Goal: Task Accomplishment & Management: Complete application form

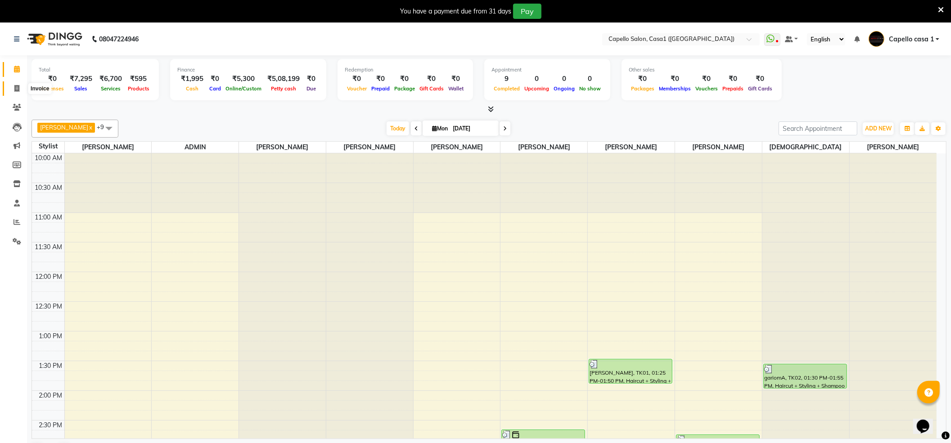
click at [18, 84] on span at bounding box center [17, 89] width 16 height 10
select select "service"
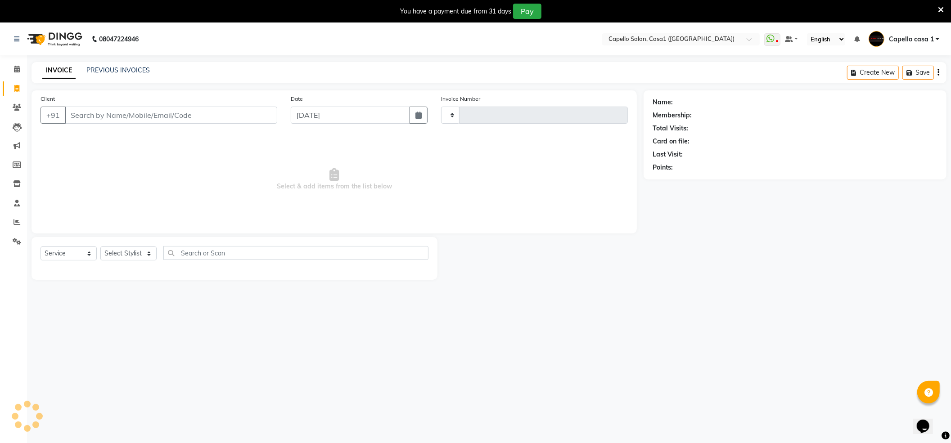
type input "3279"
select select "846"
click at [68, 256] on select "Select Service Product Membership Package Voucher Prepaid Gift Card" at bounding box center [69, 254] width 56 height 14
click at [41, 247] on select "Select Service Product Membership Package Voucher Prepaid Gift Card" at bounding box center [69, 254] width 56 height 14
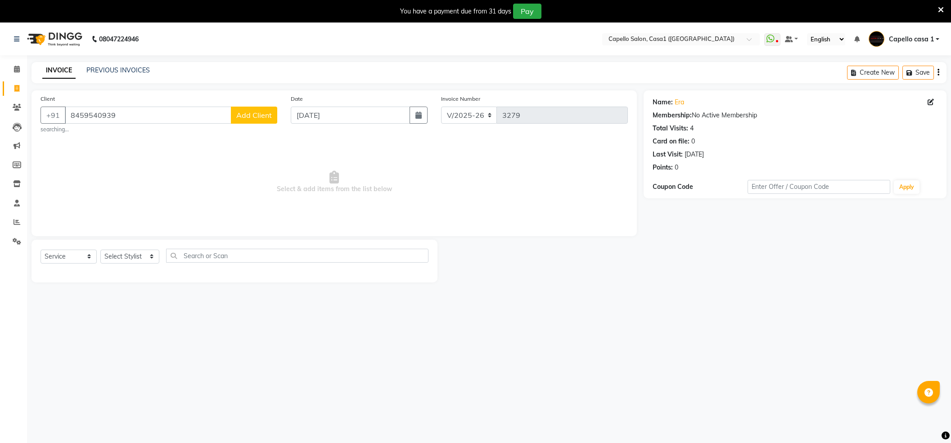
select select "846"
select select "service"
click at [87, 257] on select "Select Service Product Membership Package Voucher Prepaid Gift Card" at bounding box center [69, 257] width 56 height 14
click at [41, 250] on select "Select Service Product Membership Package Voucher Prepaid Gift Card" at bounding box center [69, 257] width 56 height 14
click at [161, 263] on div "Select Service Product Membership Package Voucher Prepaid Gift Card Select Styl…" at bounding box center [235, 259] width 388 height 21
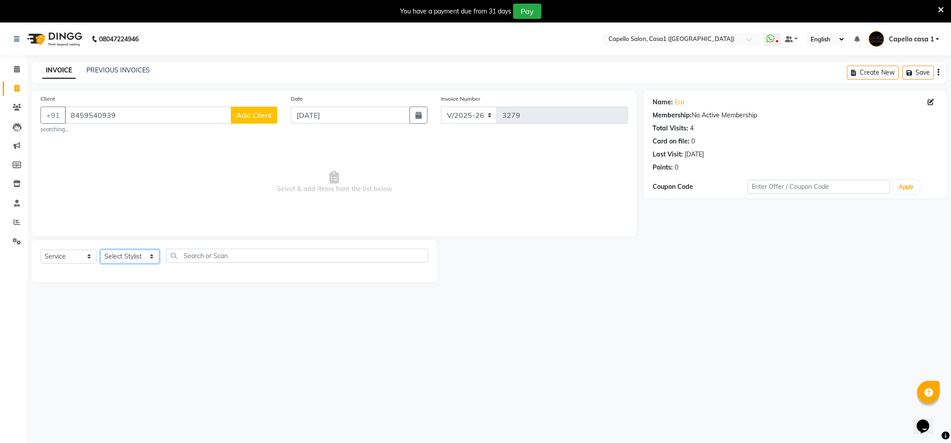
click at [135, 258] on select "Select Stylist [PERSON_NAME] ADMIN Akash Chawale Capello casa 1 [PERSON_NAME] […" at bounding box center [129, 257] width 59 height 14
select select "16020"
click at [100, 250] on select "Select Stylist [PERSON_NAME] ADMIN Akash Chawale Capello casa 1 [PERSON_NAME] […" at bounding box center [129, 257] width 59 height 14
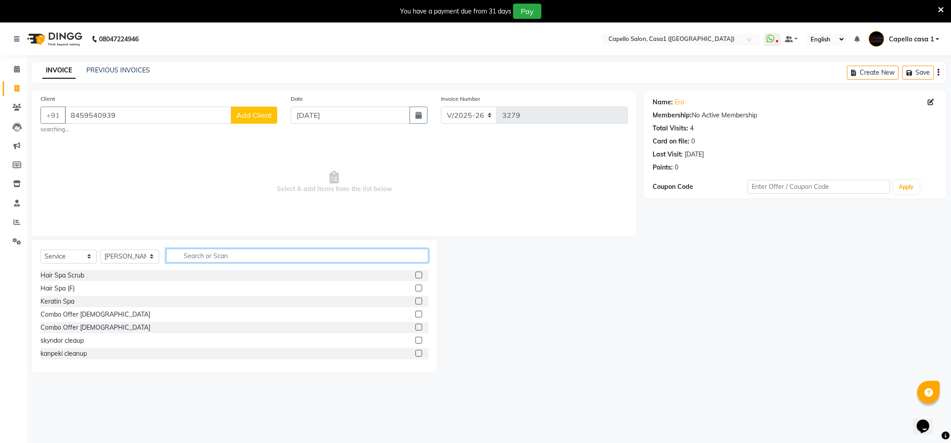
click at [213, 257] on input "text" at bounding box center [297, 256] width 262 height 14
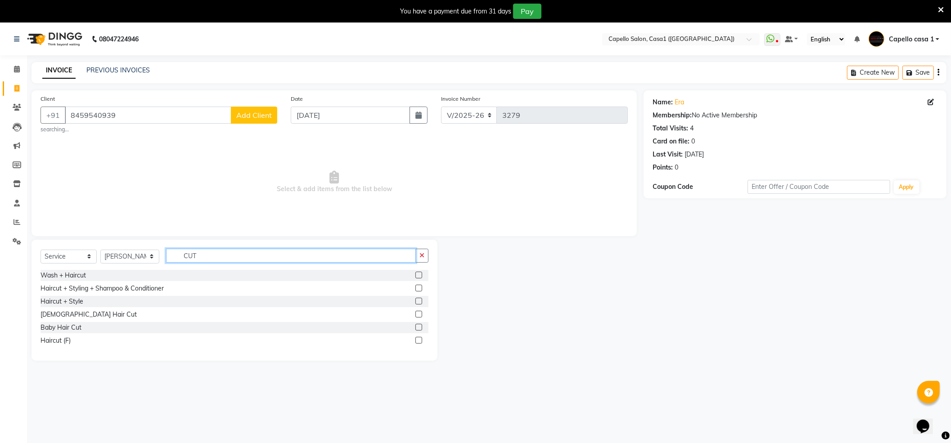
type input "CUT"
click at [418, 289] on label at bounding box center [418, 288] width 7 height 7
click at [418, 289] on input "checkbox" at bounding box center [418, 289] width 6 height 6
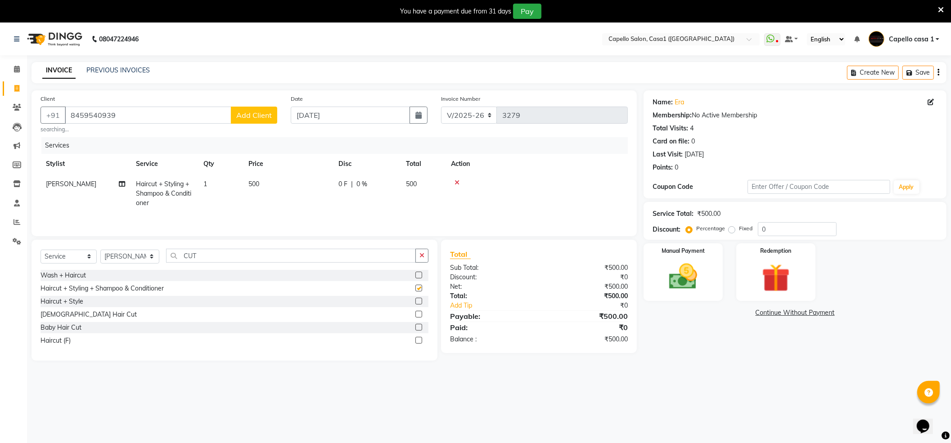
checkbox input "false"
click at [694, 275] on img at bounding box center [683, 277] width 48 height 34
click at [787, 311] on span "CASH" at bounding box center [788, 313] width 19 height 10
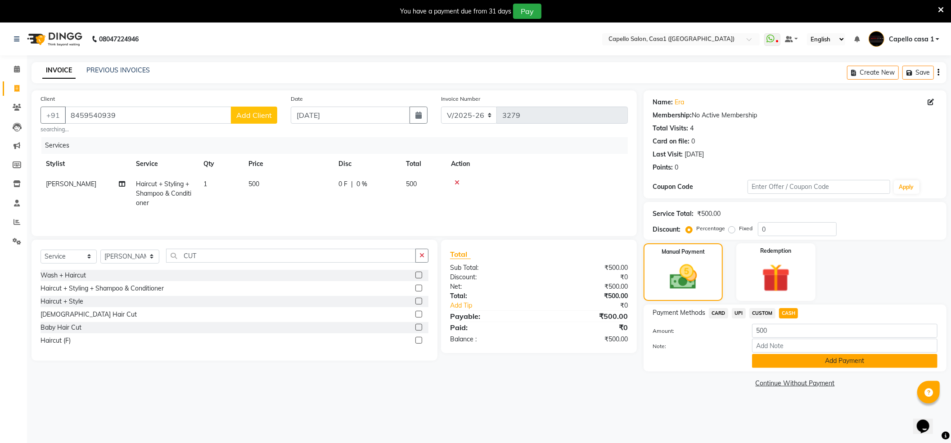
click at [789, 360] on button "Add Payment" at bounding box center [844, 361] width 185 height 14
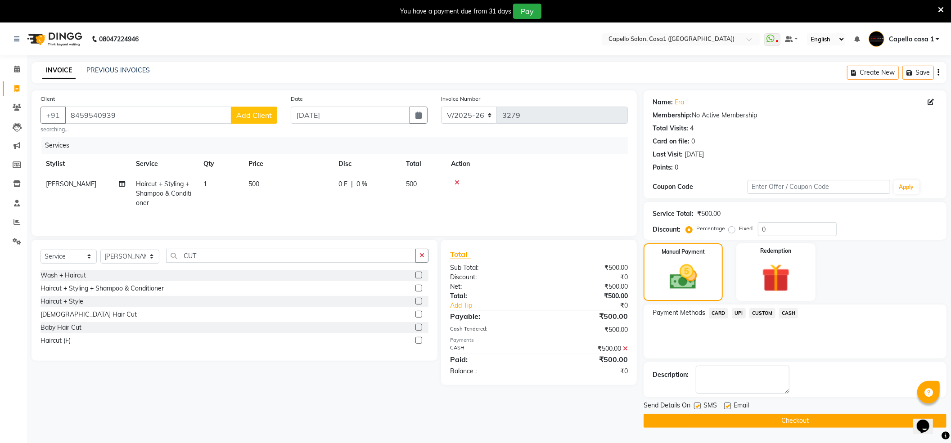
click at [787, 420] on button "Checkout" at bounding box center [795, 421] width 303 height 14
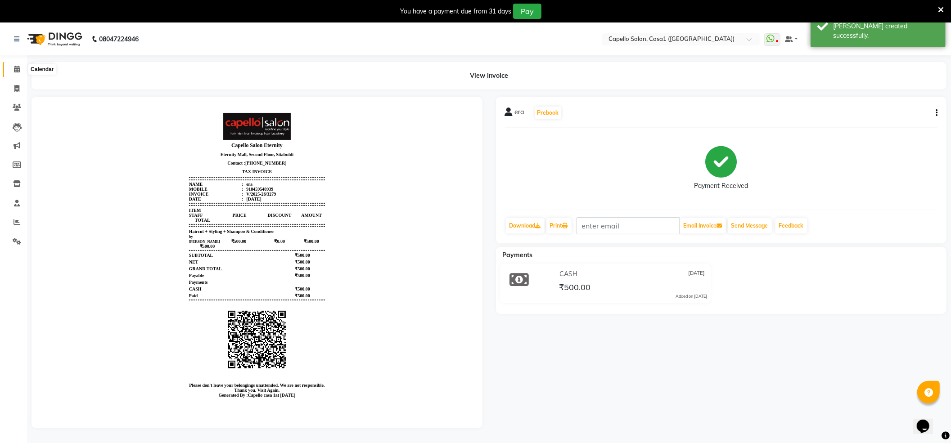
click at [18, 71] on icon at bounding box center [17, 69] width 6 height 7
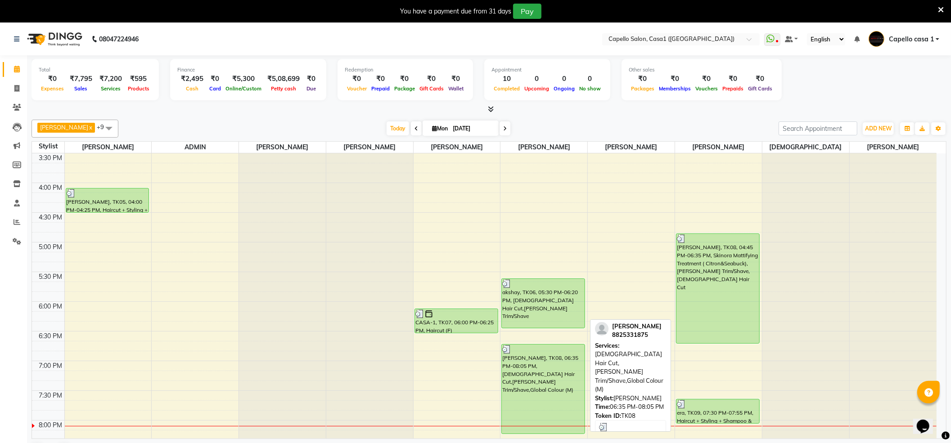
scroll to position [318, 0]
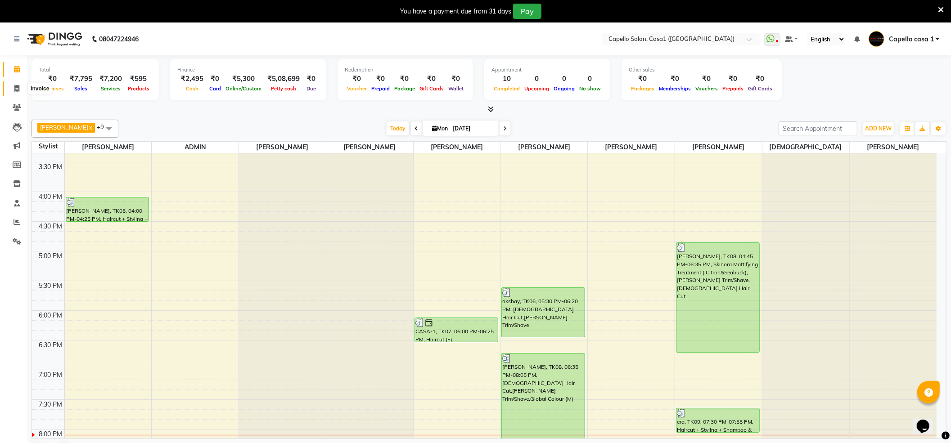
click at [18, 90] on icon at bounding box center [16, 88] width 5 height 7
select select "service"
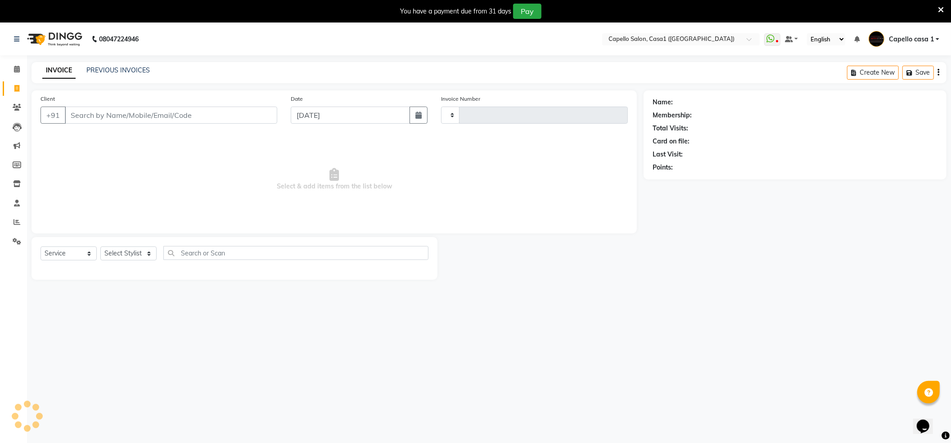
type input "3280"
select select "846"
click at [120, 69] on link "PREVIOUS INVOICES" at bounding box center [117, 70] width 63 height 8
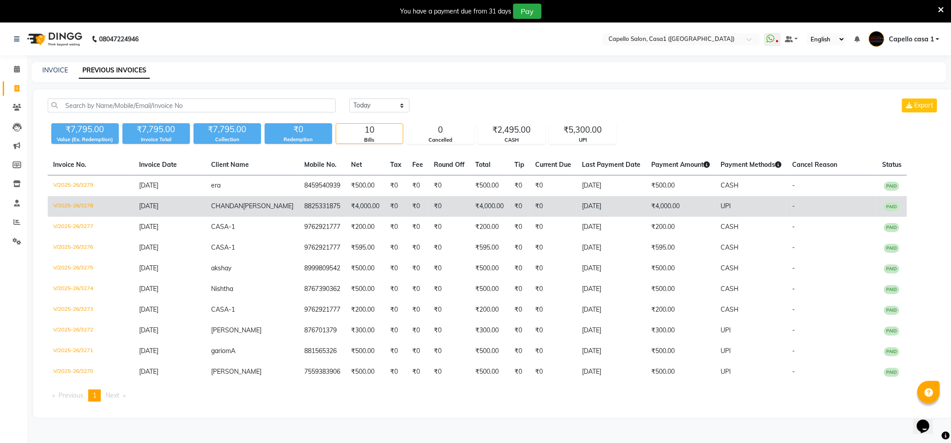
scroll to position [23, 0]
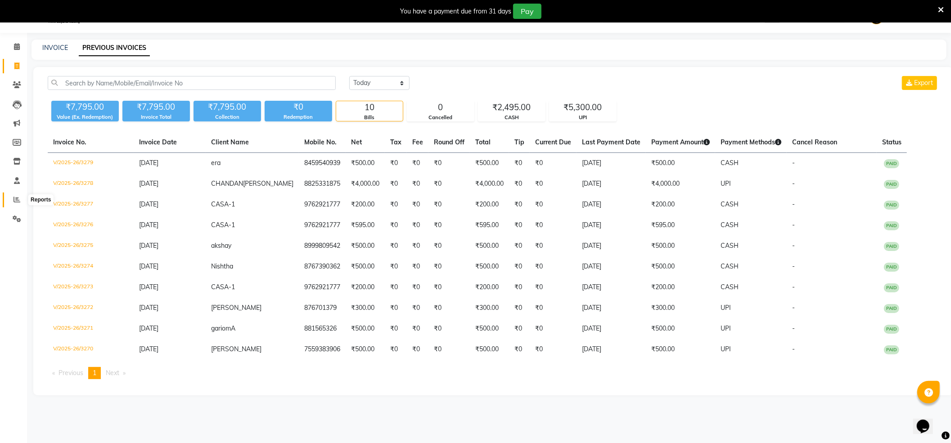
click at [15, 204] on span at bounding box center [17, 200] width 16 height 10
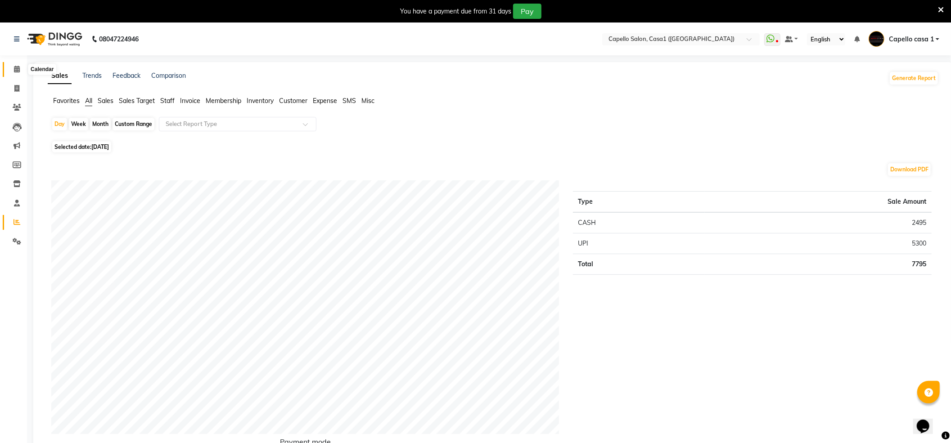
click at [18, 73] on span at bounding box center [17, 69] width 16 height 10
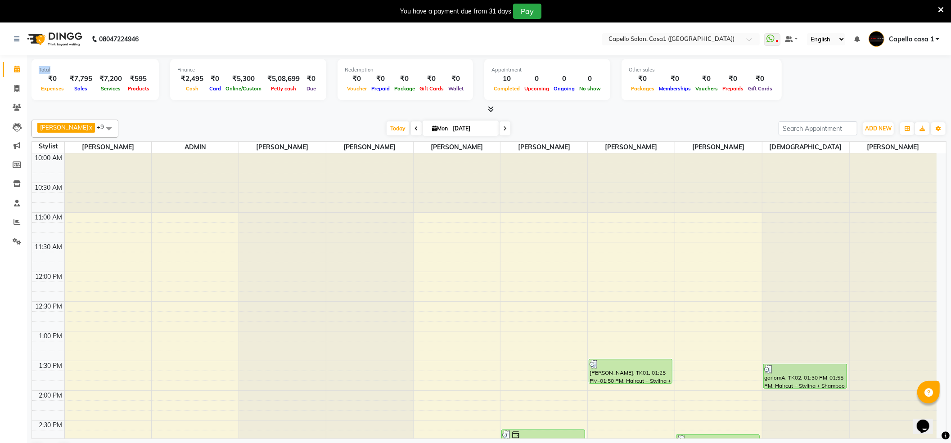
drag, startPoint x: 38, startPoint y: 69, endPoint x: 56, endPoint y: 69, distance: 18.0
click at [56, 69] on div "Total" at bounding box center [95, 70] width 113 height 8
click at [245, 134] on div "[DATE] [DATE]" at bounding box center [448, 129] width 651 height 14
click at [491, 109] on icon at bounding box center [491, 109] width 6 height 7
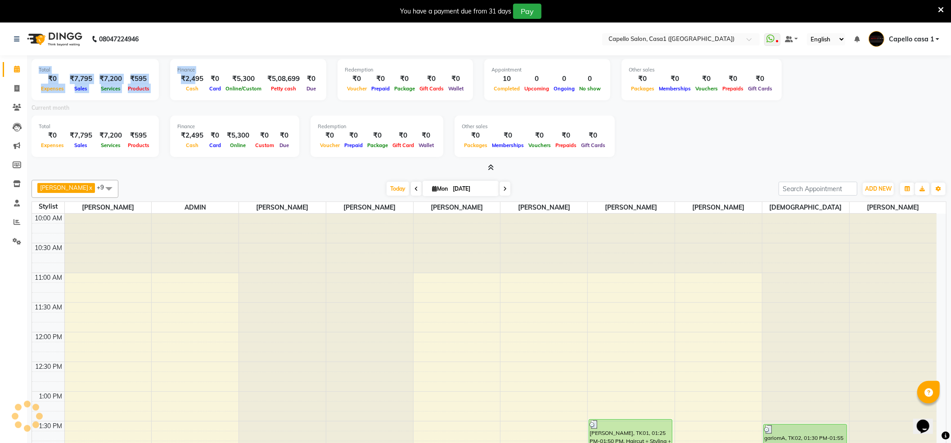
drag, startPoint x: 33, startPoint y: 64, endPoint x: 193, endPoint y: 82, distance: 161.2
click at [193, 82] on div "Total ₹0 Expenses ₹7,795 Sales ₹7,200 Services ₹595 Products Finance ₹2,495 Cas…" at bounding box center [489, 81] width 915 height 44
drag, startPoint x: 163, startPoint y: 160, endPoint x: 161, endPoint y: 150, distance: 10.2
click at [162, 156] on div "Total ₹0 Expenses ₹7,795 Sales ₹7,200 Services ₹595 Products Finance ₹2,495 Cas…" at bounding box center [489, 113] width 915 height 117
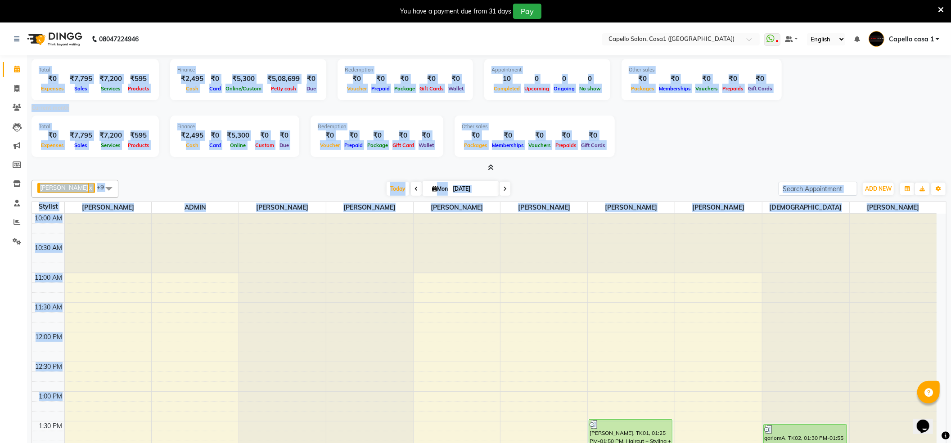
scroll to position [83, 0]
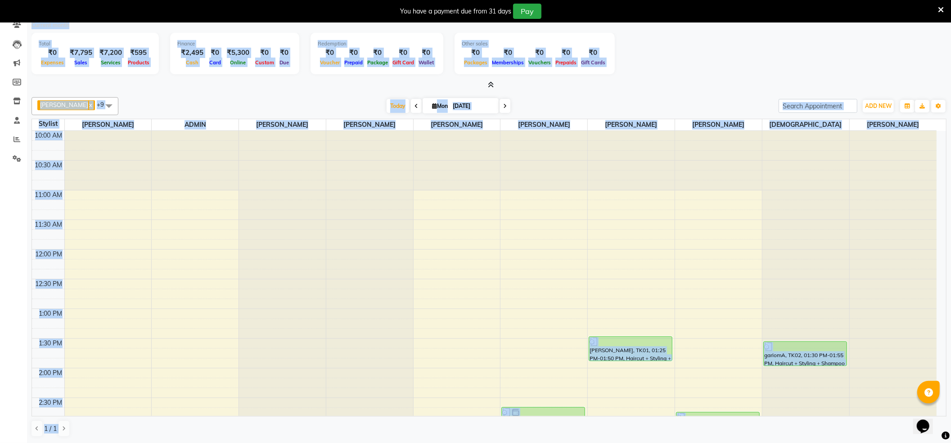
drag, startPoint x: 35, startPoint y: 65, endPoint x: 51, endPoint y: 19, distance: 49.3
click at [51, 19] on body "08047224946 Select Location × [GEOGRAPHIC_DATA] (Eternity Mall) WhatsApp Status…" at bounding box center [475, 161] width 951 height 443
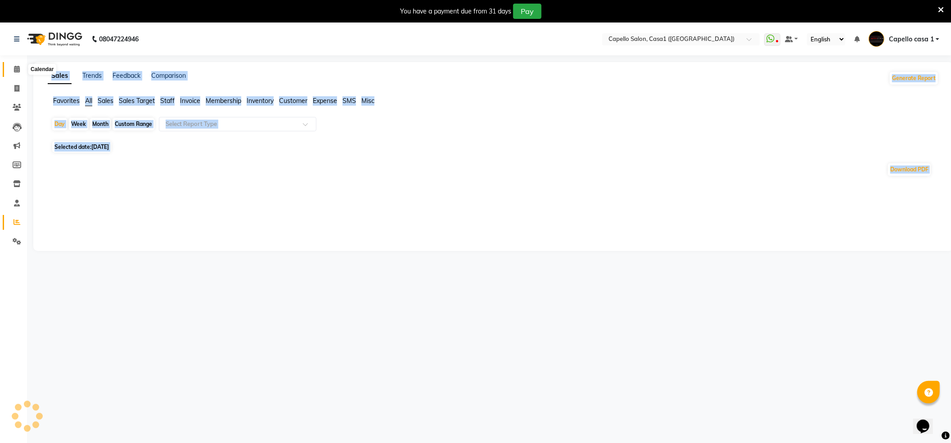
click at [15, 66] on icon at bounding box center [17, 69] width 6 height 7
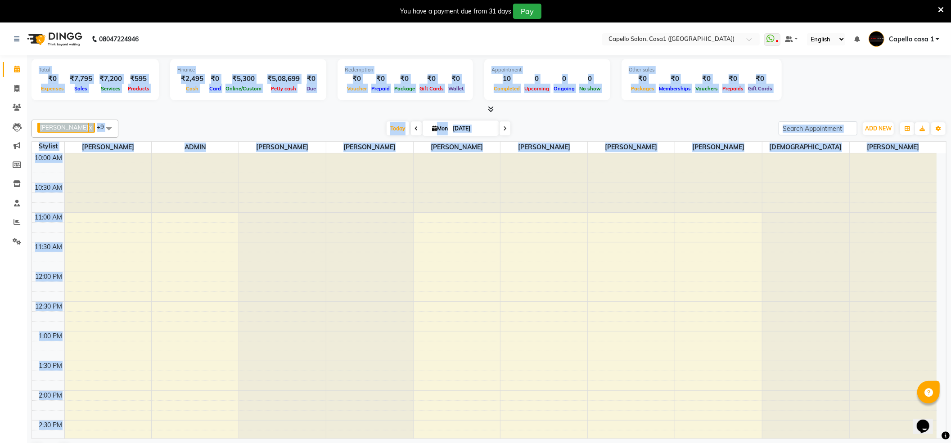
scroll to position [420, 0]
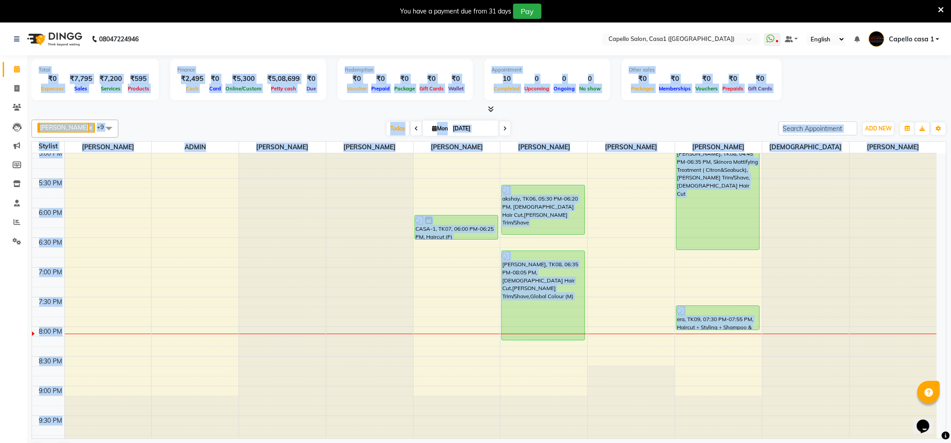
click at [135, 114] on div "Total ₹0 Expenses ₹7,795 Sales ₹7,200 Services ₹595 Products Finance ₹2,495 Cas…" at bounding box center [489, 260] width 924 height 410
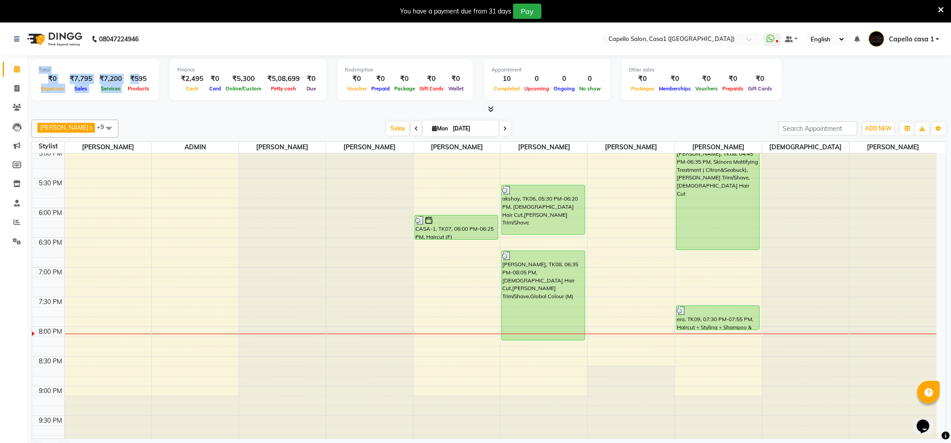
drag, startPoint x: 35, startPoint y: 68, endPoint x: 117, endPoint y: 76, distance: 82.7
click at [125, 78] on div "Total ₹0 Expenses ₹7,795 Sales ₹7,200 Services ₹595 Products" at bounding box center [95, 79] width 127 height 41
click at [203, 122] on div "[DATE] [DATE]" at bounding box center [448, 129] width 651 height 14
drag, startPoint x: 37, startPoint y: 67, endPoint x: 53, endPoint y: 69, distance: 16.4
click at [38, 67] on div "Total ₹0 Expenses ₹7,795 Sales ₹7,200 Services ₹595 Products" at bounding box center [95, 79] width 127 height 41
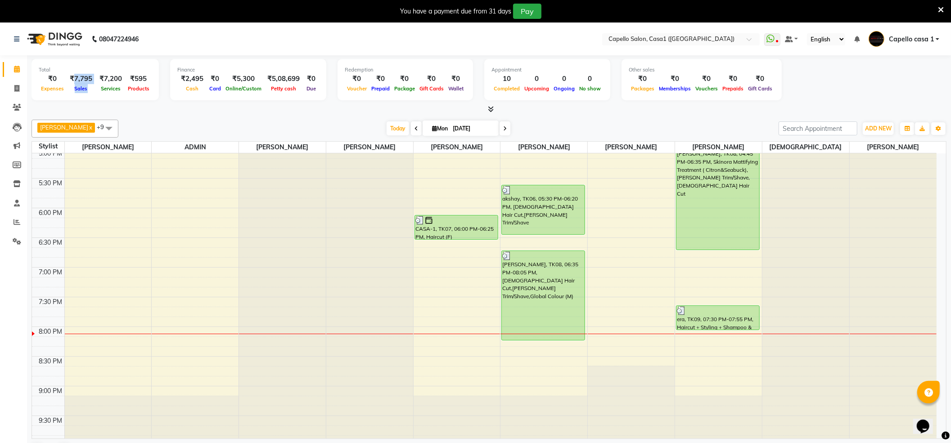
drag, startPoint x: 72, startPoint y: 77, endPoint x: 87, endPoint y: 92, distance: 21.6
click at [87, 92] on div "₹7,795 Sales" at bounding box center [81, 84] width 30 height 20
click at [140, 105] on div "Total ₹0 Expenses ₹7,795 Sales ₹7,200 Services ₹595 Products Finance ₹2,495 Cas…" at bounding box center [489, 84] width 915 height 59
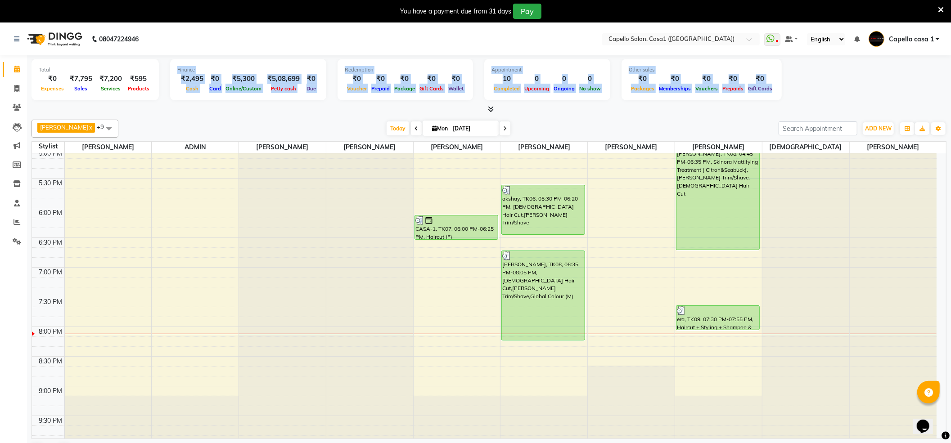
click at [490, 110] on icon at bounding box center [491, 109] width 6 height 7
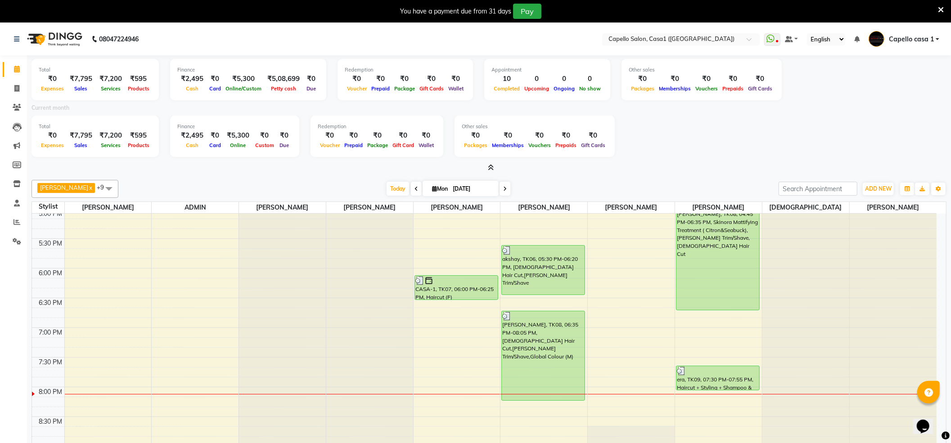
click at [492, 172] on span at bounding box center [488, 167] width 9 height 9
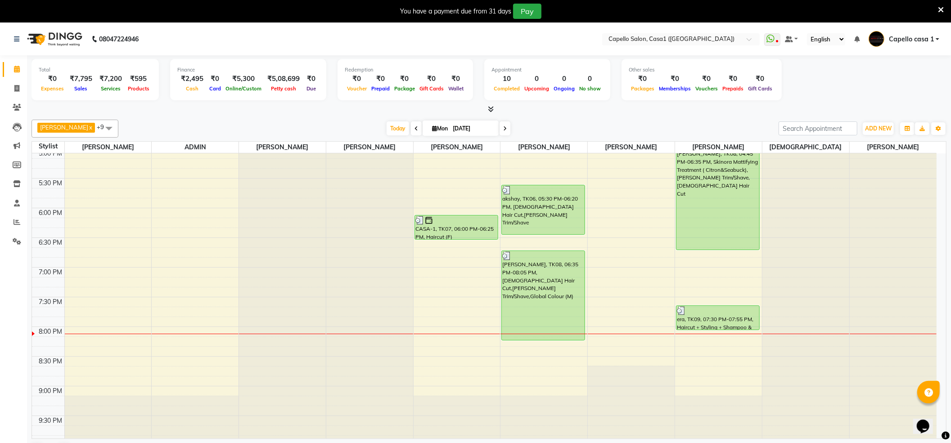
click at [488, 108] on icon at bounding box center [491, 109] width 6 height 7
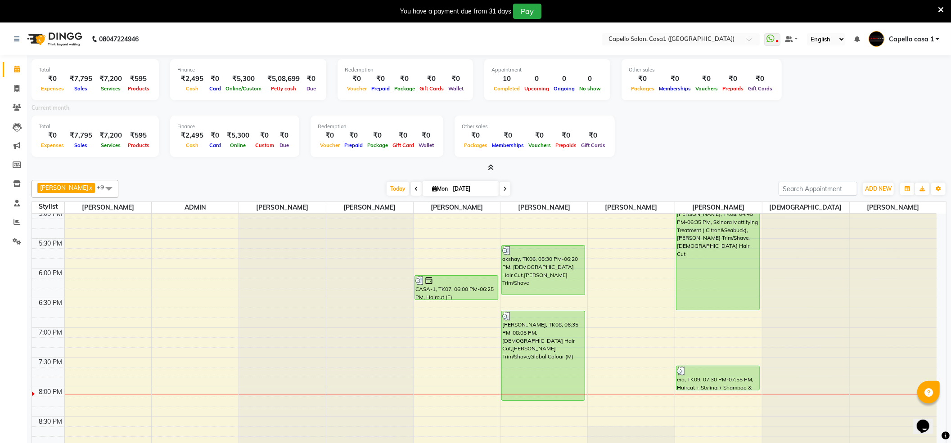
click at [491, 162] on div "Total ₹0 Expenses ₹7,795 Sales ₹7,200 Services ₹595 Products Finance ₹2,495 Cas…" at bounding box center [489, 113] width 915 height 117
click at [490, 164] on icon at bounding box center [491, 167] width 6 height 7
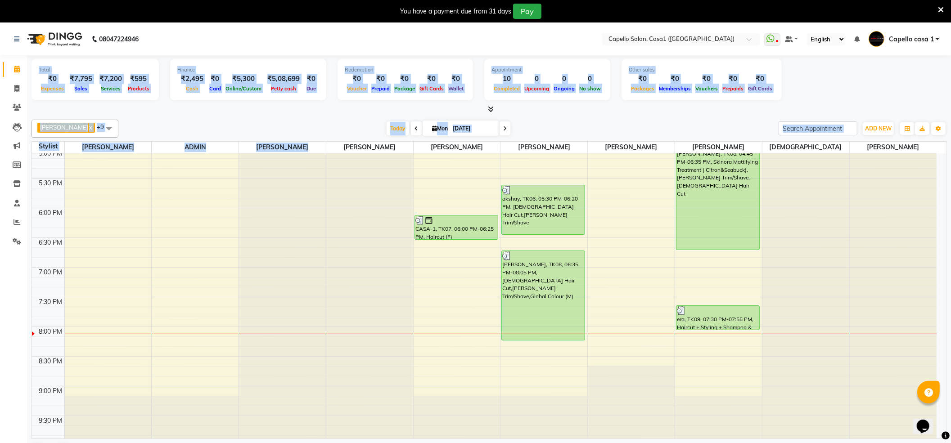
drag, startPoint x: 47, startPoint y: 78, endPoint x: 341, endPoint y: 94, distance: 293.8
click at [359, 128] on div "Total ₹0 Expenses ₹7,795 Sales ₹7,200 Services ₹595 Products Finance ₹2,495 Cas…" at bounding box center [489, 260] width 924 height 410
click at [276, 115] on div "Total ₹0 Expenses ₹7,795 Sales ₹7,200 Services ₹595 Products Finance ₹2,495 Cas…" at bounding box center [489, 260] width 924 height 410
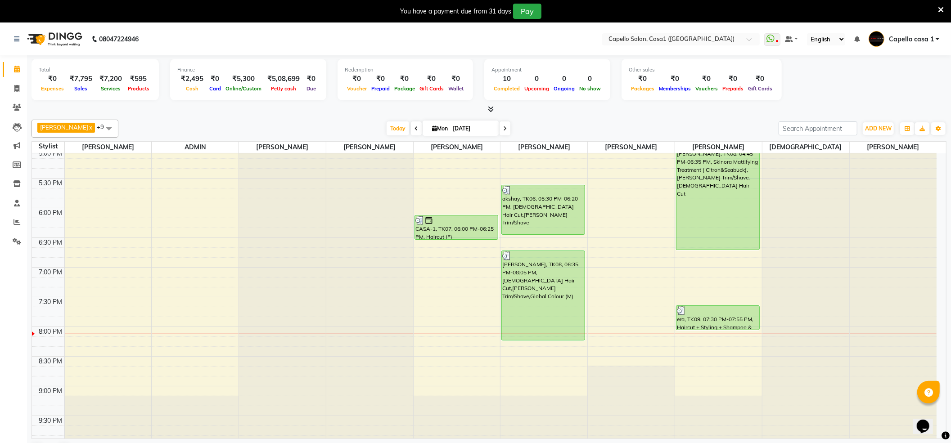
click at [490, 110] on icon at bounding box center [491, 109] width 6 height 7
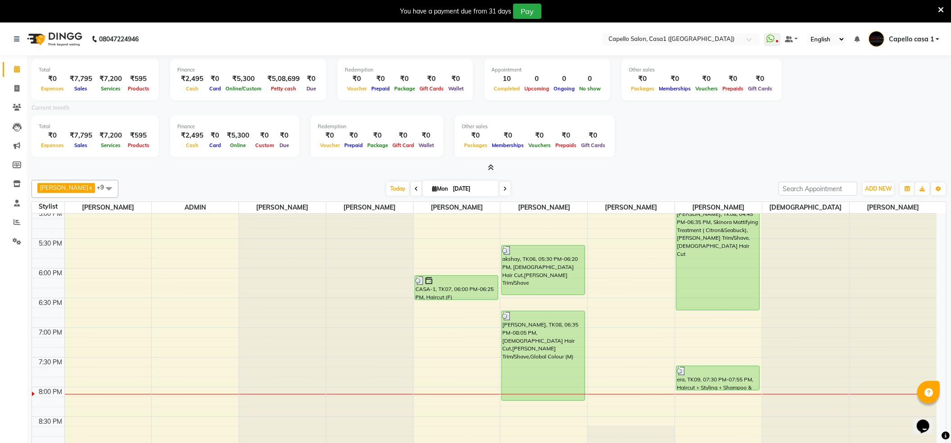
click at [490, 164] on icon at bounding box center [491, 167] width 6 height 7
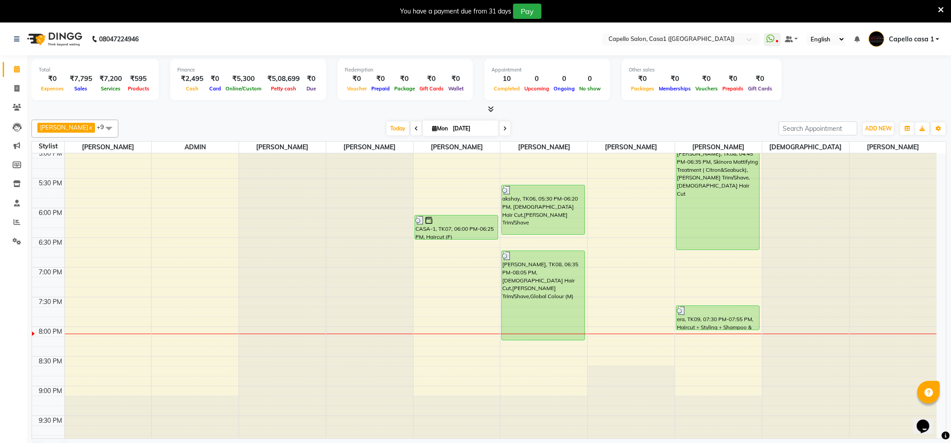
click at [491, 113] on icon at bounding box center [491, 109] width 6 height 7
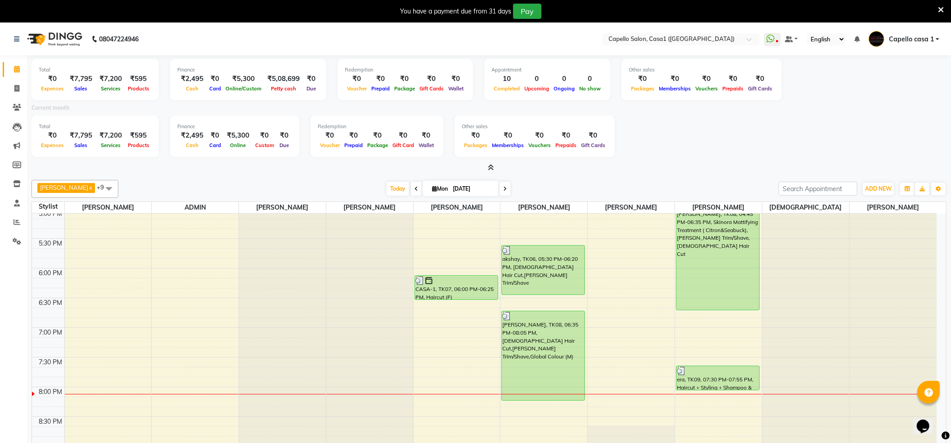
click at [490, 167] on icon at bounding box center [491, 167] width 6 height 7
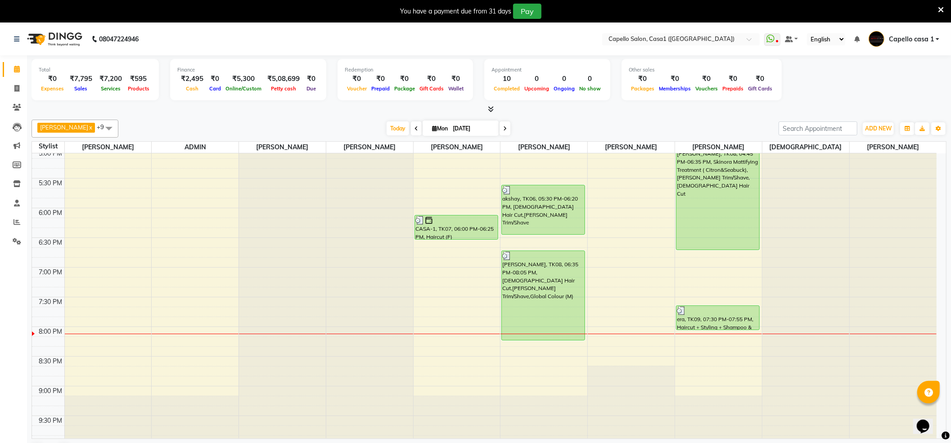
click at [490, 111] on icon at bounding box center [491, 109] width 6 height 7
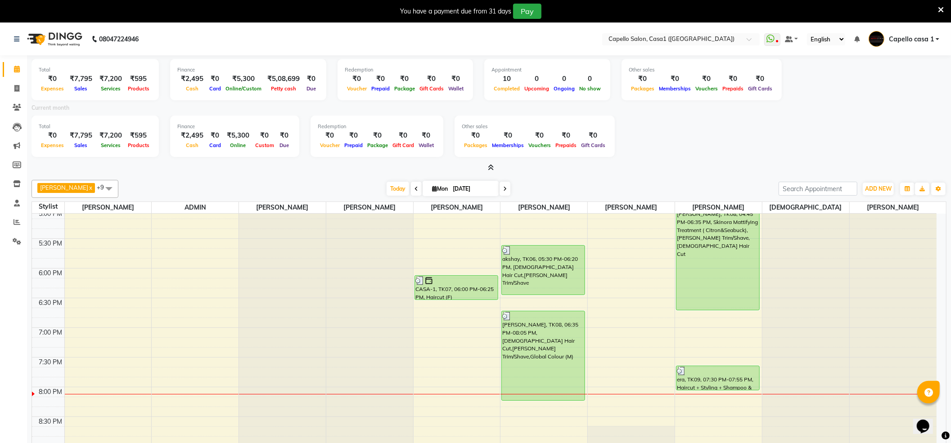
click at [488, 167] on icon at bounding box center [491, 167] width 6 height 7
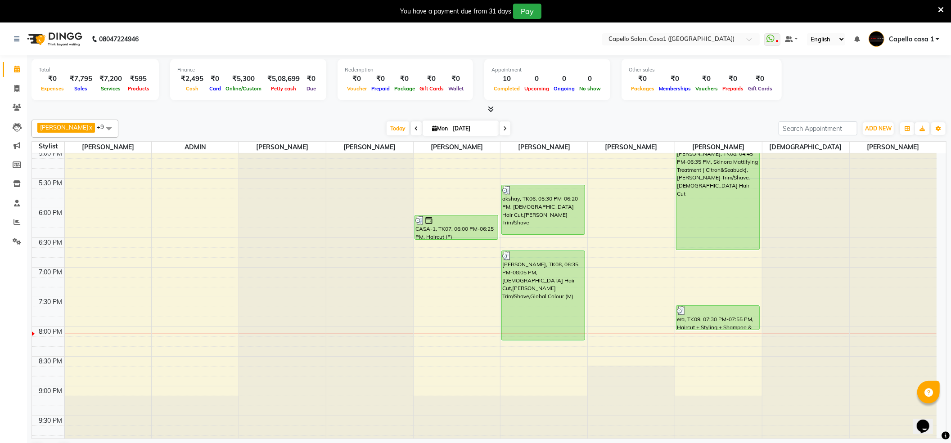
click at [490, 106] on icon at bounding box center [491, 109] width 6 height 7
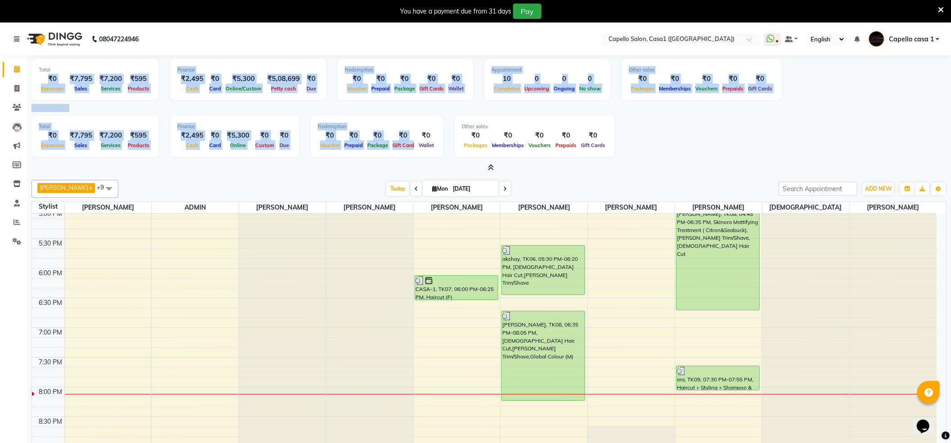
drag, startPoint x: 47, startPoint y: 74, endPoint x: 410, endPoint y: 133, distance: 368.0
click at [410, 133] on div "Total ₹0 Expenses ₹7,795 Sales ₹7,200 Services ₹595 Products Finance ₹2,495 Cas…" at bounding box center [489, 113] width 915 height 117
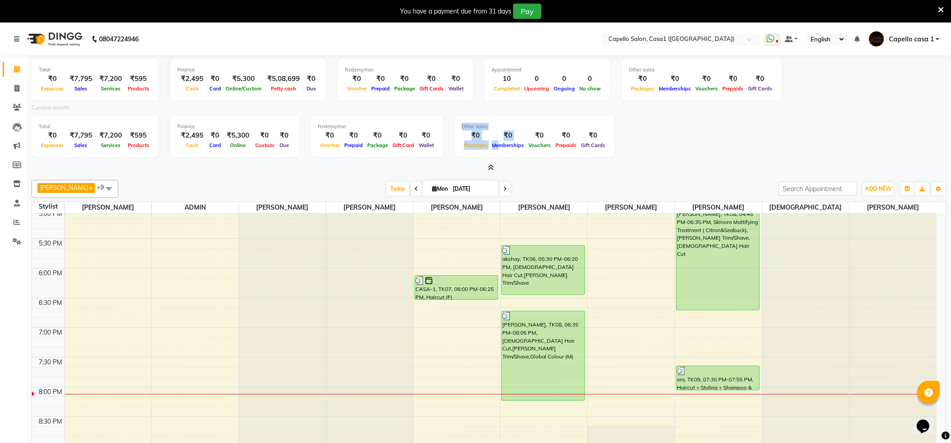
drag, startPoint x: 439, startPoint y: 144, endPoint x: 501, endPoint y: 156, distance: 63.2
click at [497, 155] on div "Total ₹0 Expenses ₹7,795 Sales ₹7,200 Services ₹595 Products Finance ₹2,495 Cas…" at bounding box center [489, 138] width 915 height 44
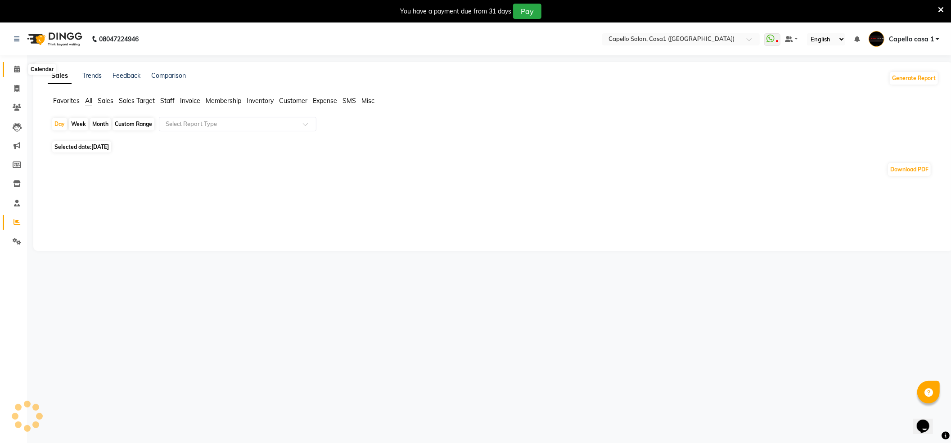
click at [12, 71] on span at bounding box center [17, 69] width 16 height 10
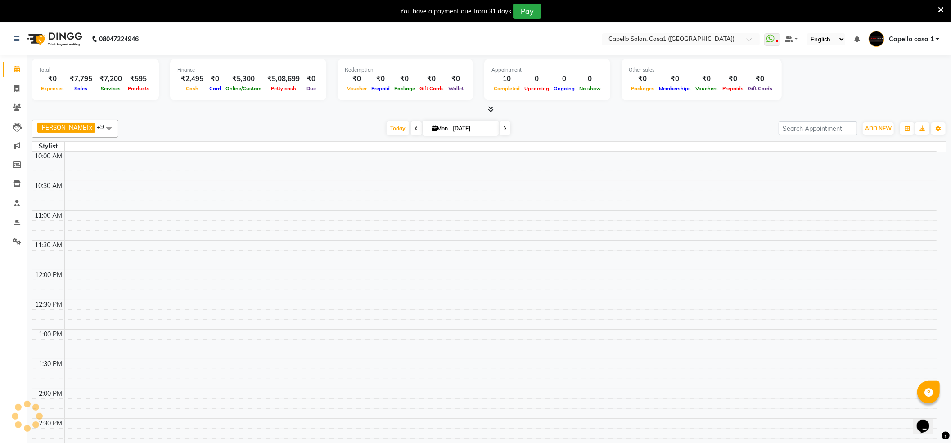
click at [490, 110] on icon at bounding box center [491, 109] width 6 height 7
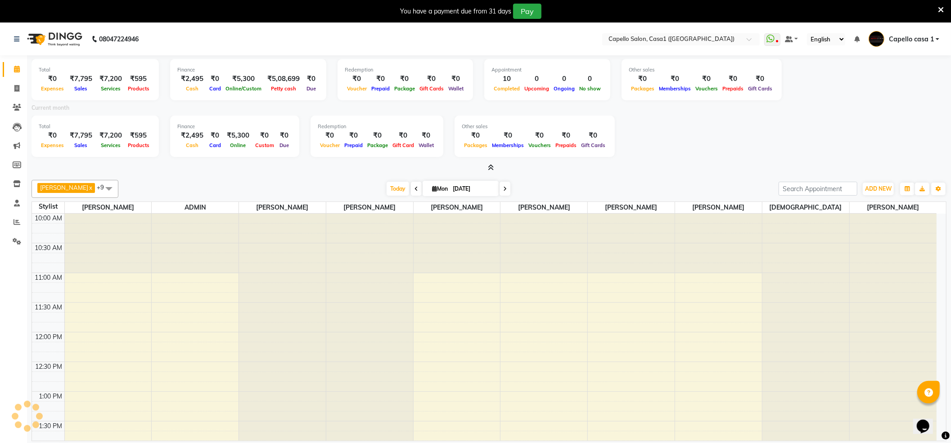
scroll to position [479, 0]
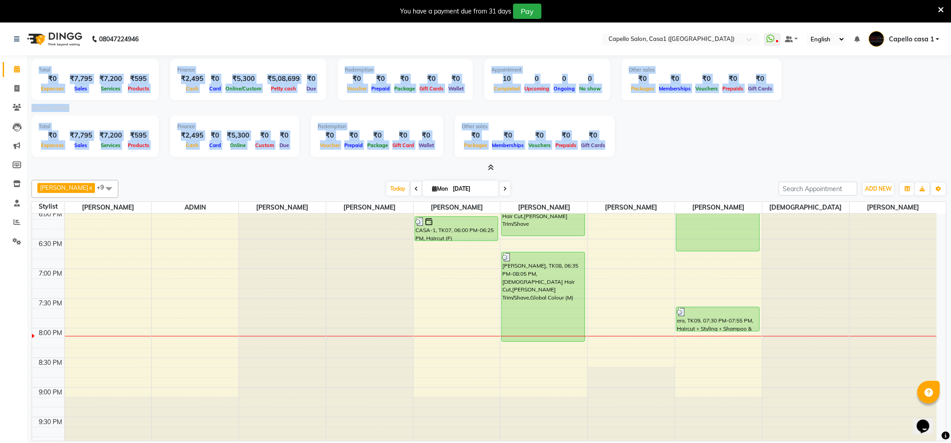
drag, startPoint x: 35, startPoint y: 69, endPoint x: 515, endPoint y: 159, distance: 488.6
click at [518, 167] on div "Total ₹0 Expenses ₹7,795 Sales ₹7,200 Services ₹595 Products Finance ₹2,495 Cas…" at bounding box center [489, 113] width 915 height 117
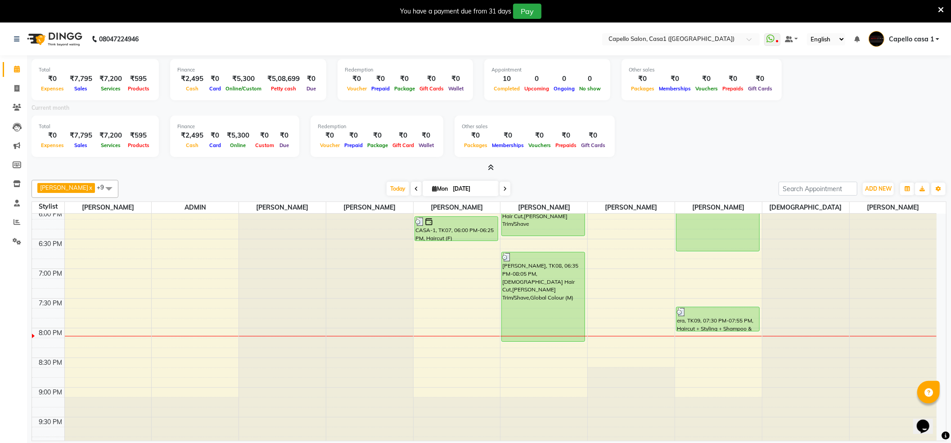
click at [543, 173] on div "Total ₹0 Expenses ₹7,795 Sales ₹7,200 Services ₹595 Products Finance ₹2,495 Cas…" at bounding box center [489, 261] width 924 height 413
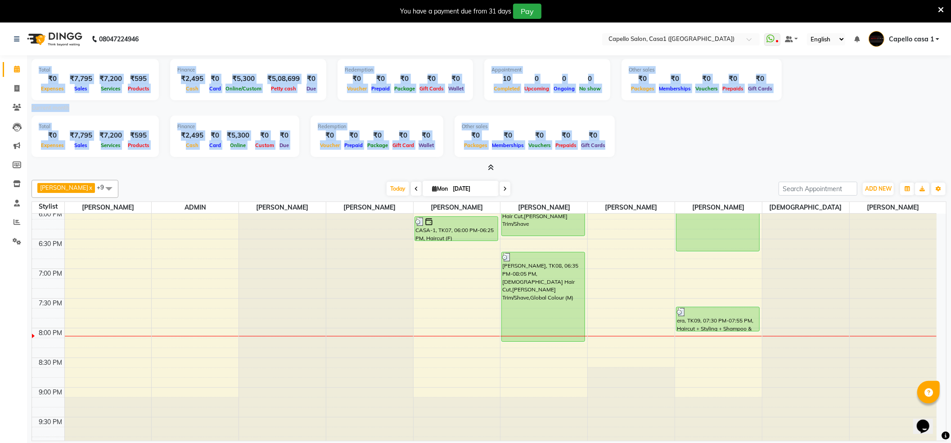
drag, startPoint x: 37, startPoint y: 63, endPoint x: 422, endPoint y: 167, distance: 398.7
click at [422, 167] on div "Total ₹0 Expenses ₹7,795 Sales ₹7,200 Services ₹595 Products Finance ₹2,495 Cas…" at bounding box center [489, 113] width 915 height 117
click at [531, 171] on div at bounding box center [489, 167] width 915 height 9
drag, startPoint x: 35, startPoint y: 68, endPoint x: 588, endPoint y: 193, distance: 566.6
click at [588, 193] on div "Total ₹0 Expenses ₹7,795 Sales ₹7,200 Services ₹595 Products Finance ₹2,495 Cas…" at bounding box center [489, 261] width 924 height 413
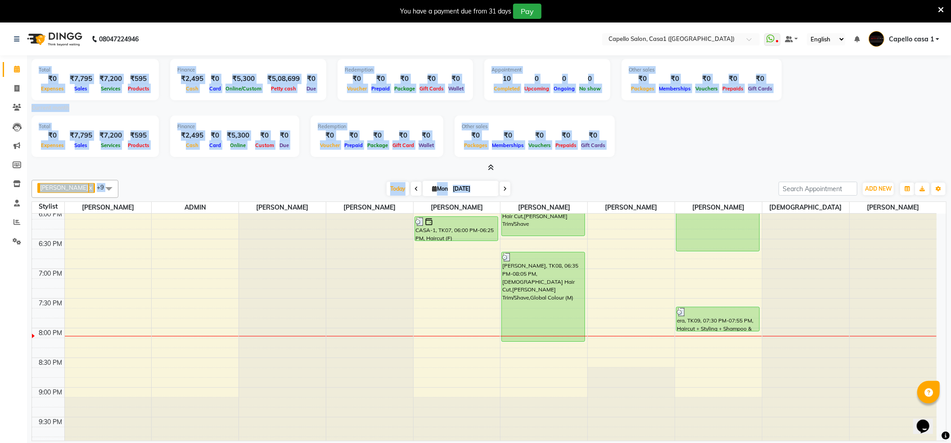
click at [582, 192] on div "[DATE] [DATE]" at bounding box center [448, 189] width 651 height 14
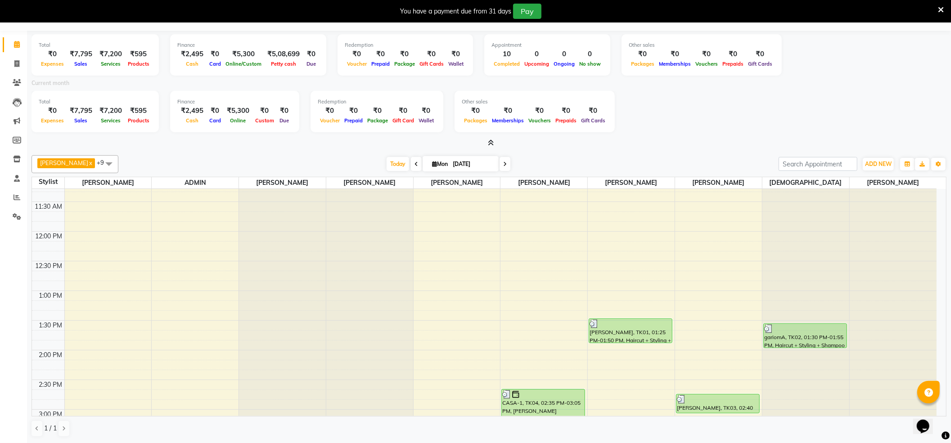
scroll to position [0, 0]
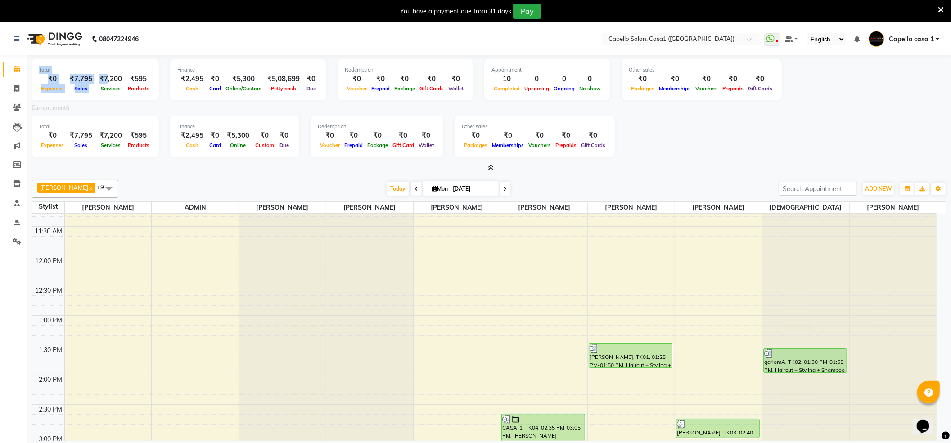
drag, startPoint x: 38, startPoint y: 69, endPoint x: 92, endPoint y: 77, distance: 54.5
click at [93, 77] on div "Total ₹0 Expenses ₹7,795 Sales ₹7,200 Services ₹595 Products" at bounding box center [95, 79] width 127 height 41
click at [180, 184] on div "[DATE] [DATE]" at bounding box center [448, 189] width 651 height 14
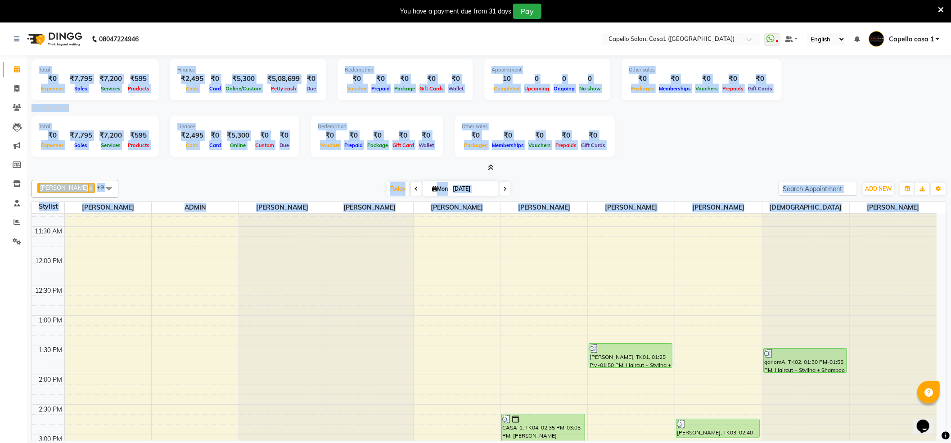
drag, startPoint x: 31, startPoint y: 67, endPoint x: 622, endPoint y: 215, distance: 609.3
click at [624, 216] on div "Total ₹0 Expenses ₹7,795 Sales ₹7,200 Services ₹595 Products Finance ₹2,495 Cas…" at bounding box center [489, 261] width 924 height 413
click at [595, 184] on div "[DATE] [DATE]" at bounding box center [448, 189] width 651 height 14
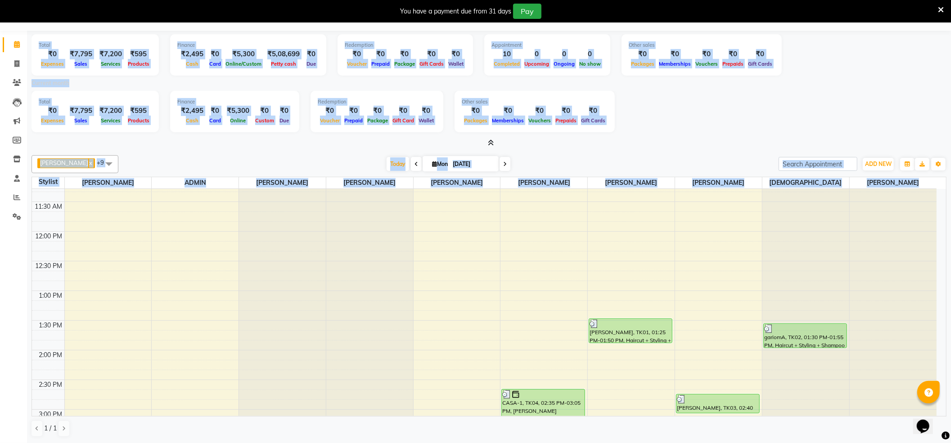
click at [298, 158] on div "[DATE] [DATE]" at bounding box center [448, 165] width 651 height 14
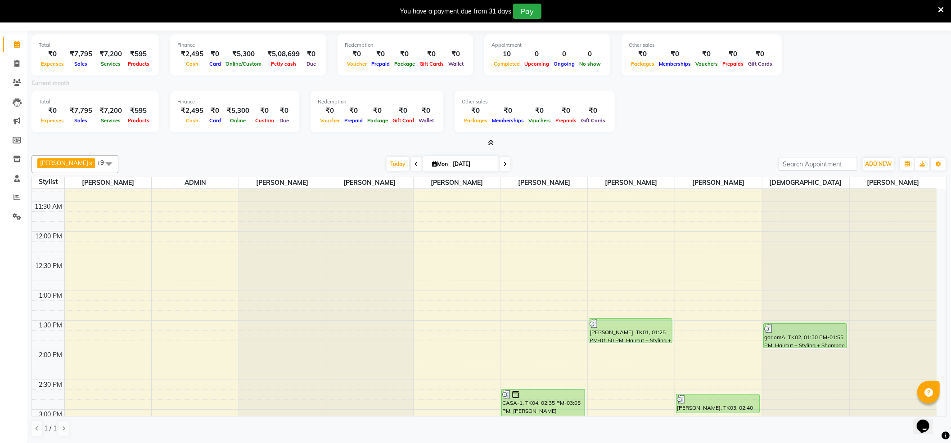
scroll to position [0, 0]
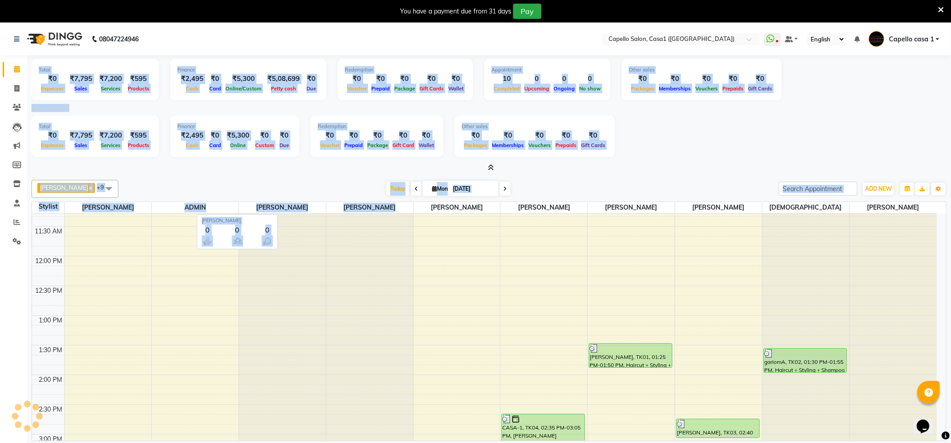
drag, startPoint x: 32, startPoint y: 71, endPoint x: 402, endPoint y: 158, distance: 379.9
click at [407, 167] on div "Total ₹0 Expenses ₹7,795 Sales ₹7,200 Services ₹595 Products Finance ₹2,495 Cas…" at bounding box center [489, 113] width 915 height 117
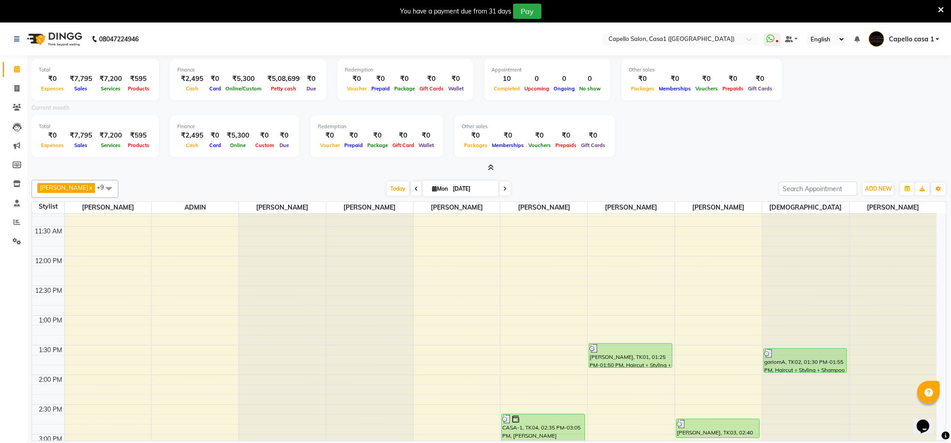
click at [261, 179] on div "[PERSON_NAME] x [PERSON_NAME] x [PERSON_NAME] x ADMIN x yash Hambade x [PERSON_…" at bounding box center [489, 320] width 915 height 289
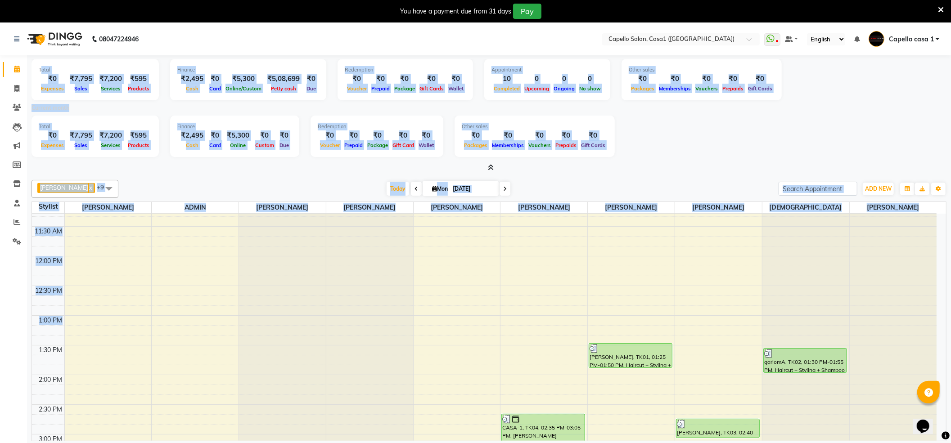
drag, startPoint x: 42, startPoint y: 70, endPoint x: 457, endPoint y: 248, distance: 451.6
click at [470, 303] on div "Total ₹0 Expenses ₹7,795 Sales ₹7,200 Services ₹595 Products Finance ₹2,495 Cas…" at bounding box center [489, 261] width 924 height 413
click at [311, 180] on div "[PERSON_NAME] x [PERSON_NAME] x [PERSON_NAME] x ADMIN x yash Hambade x [PERSON_…" at bounding box center [489, 189] width 915 height 18
click at [311, 181] on div "[PERSON_NAME] x [PERSON_NAME] x [PERSON_NAME] x ADMIN x yash Hambade x [PERSON_…" at bounding box center [489, 189] width 915 height 18
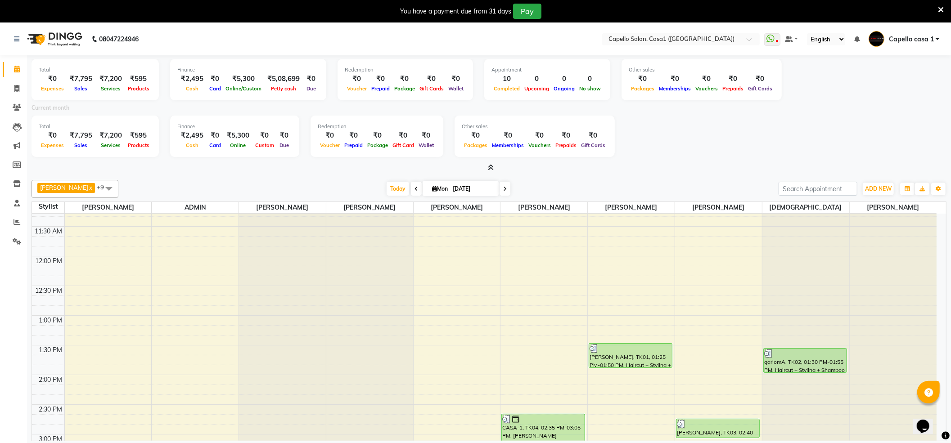
click at [491, 166] on icon at bounding box center [491, 167] width 6 height 7
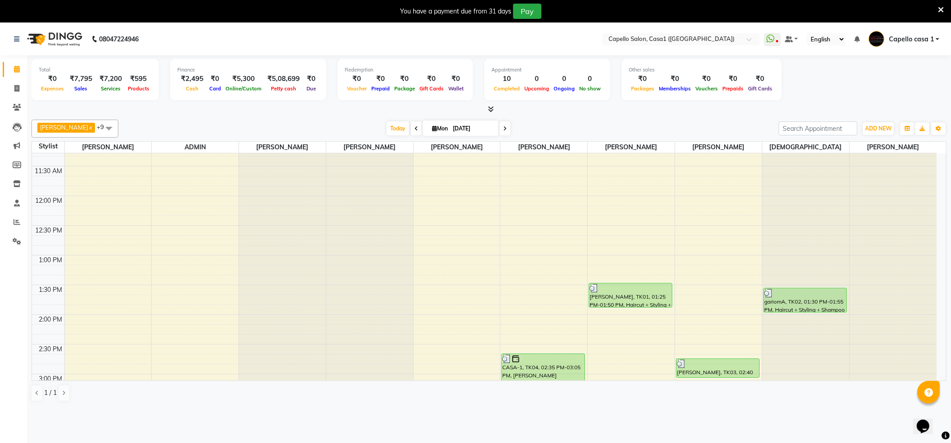
click at [489, 107] on icon at bounding box center [491, 109] width 6 height 7
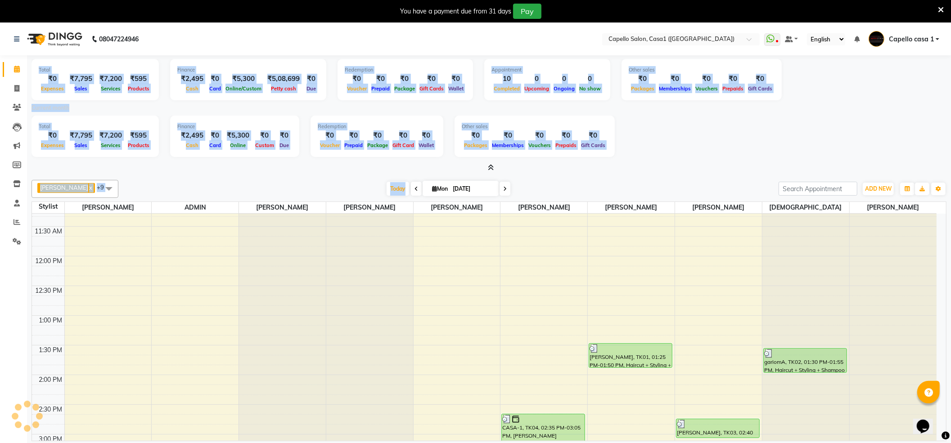
drag, startPoint x: 34, startPoint y: 62, endPoint x: 535, endPoint y: 193, distance: 517.7
click at [482, 188] on div "Total ₹0 Expenses ₹7,795 Sales ₹7,200 Services ₹595 Products Finance ₹2,495 Cas…" at bounding box center [489, 261] width 924 height 413
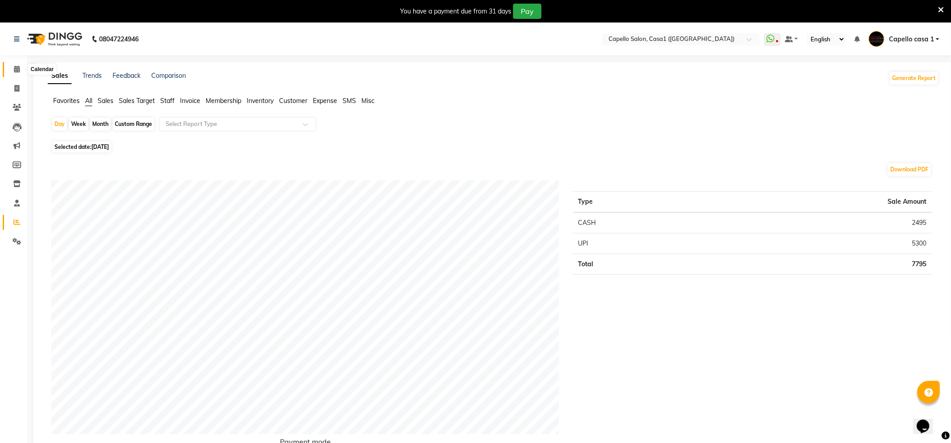
click at [13, 67] on span at bounding box center [17, 69] width 16 height 10
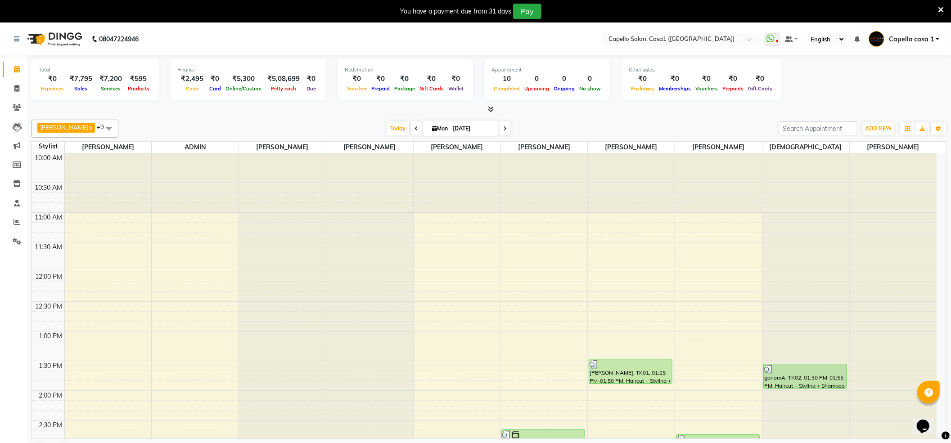
click at [491, 110] on icon at bounding box center [491, 109] width 6 height 7
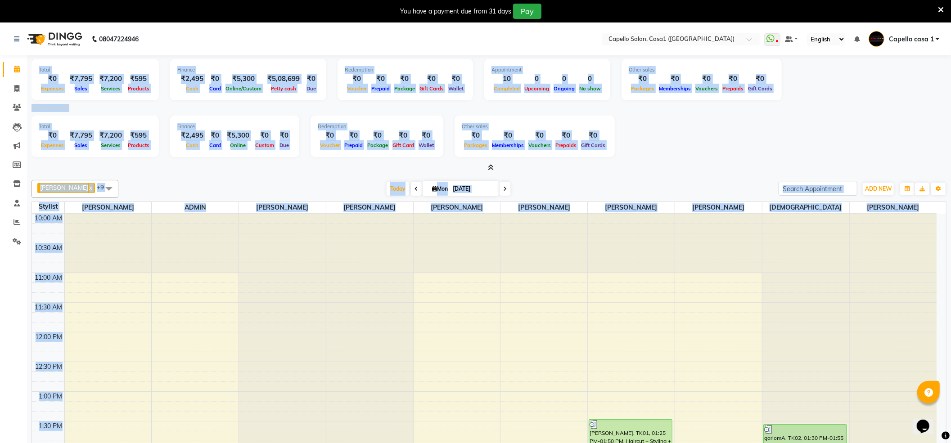
scroll to position [83, 0]
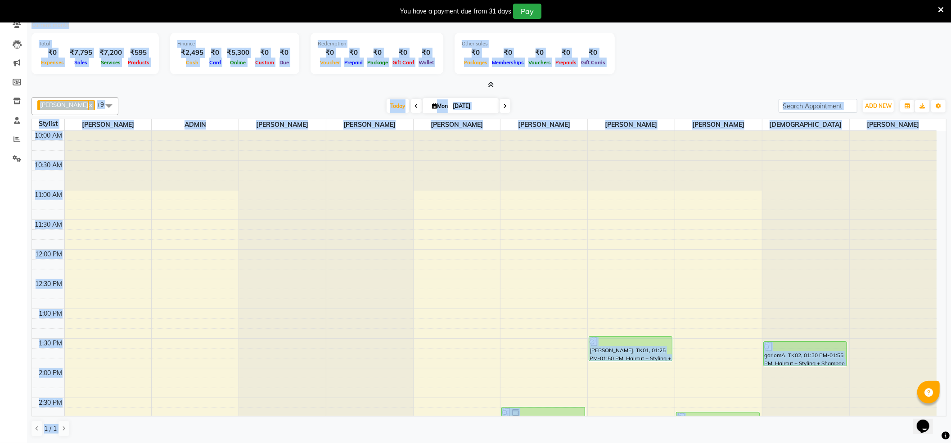
drag, startPoint x: 23, startPoint y: 61, endPoint x: 38, endPoint y: -3, distance: 65.6
click at [38, 0] on html "08047224946 Select Location × [GEOGRAPHIC_DATA] (Eternity Mall) WhatsApp Status…" at bounding box center [475, 138] width 951 height 443
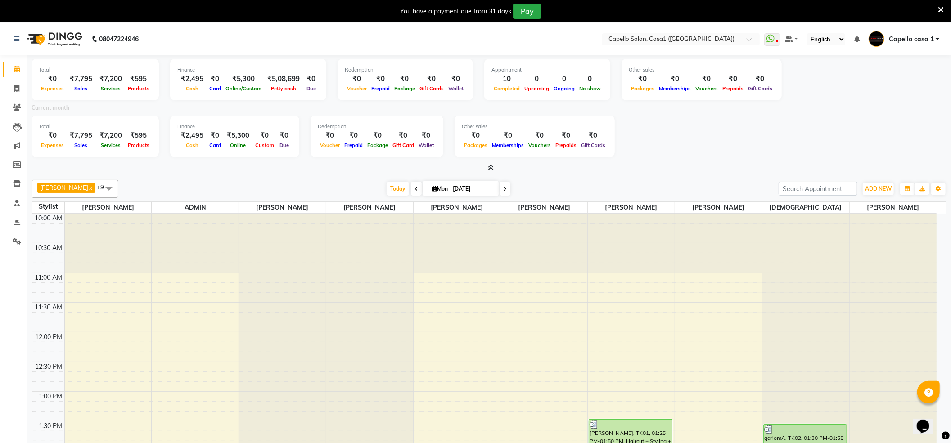
click at [209, 182] on div "[PERSON_NAME] x [PERSON_NAME] x [PERSON_NAME] x ADMIN x yash Hambade x [PERSON_…" at bounding box center [489, 189] width 915 height 18
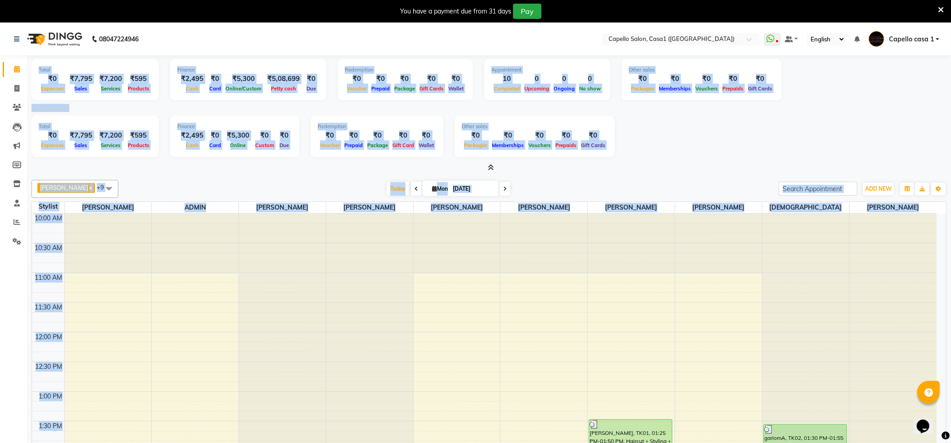
scroll to position [83, 0]
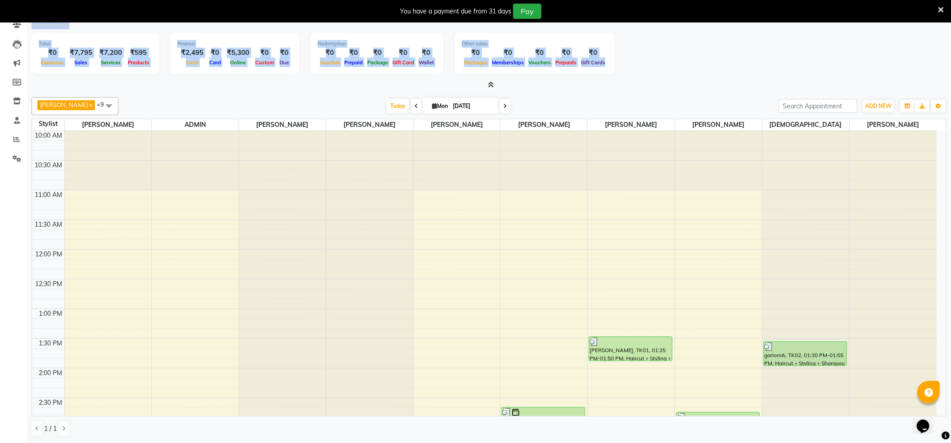
drag, startPoint x: 38, startPoint y: 65, endPoint x: 112, endPoint y: 84, distance: 75.6
click at [112, 84] on div "Total ₹0 Expenses ₹7,795 Sales ₹7,200 Services ₹595 Products Finance ₹2,495 Cas…" at bounding box center [489, 31] width 915 height 117
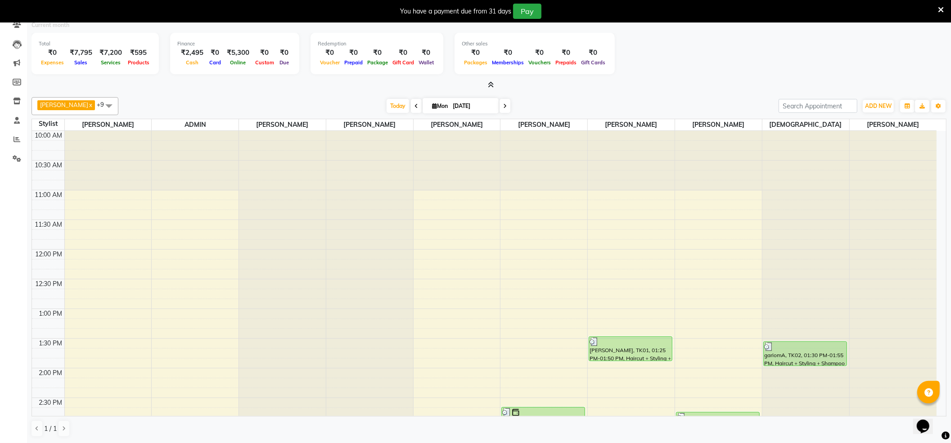
click at [187, 99] on div "[PERSON_NAME] x [PERSON_NAME] x [PERSON_NAME] x ADMIN x yash Hambade x [PERSON_…" at bounding box center [489, 106] width 915 height 18
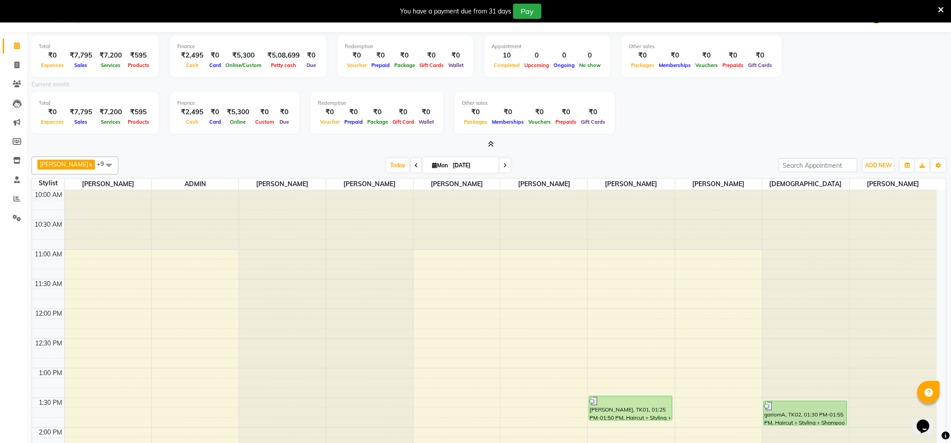
scroll to position [0, 0]
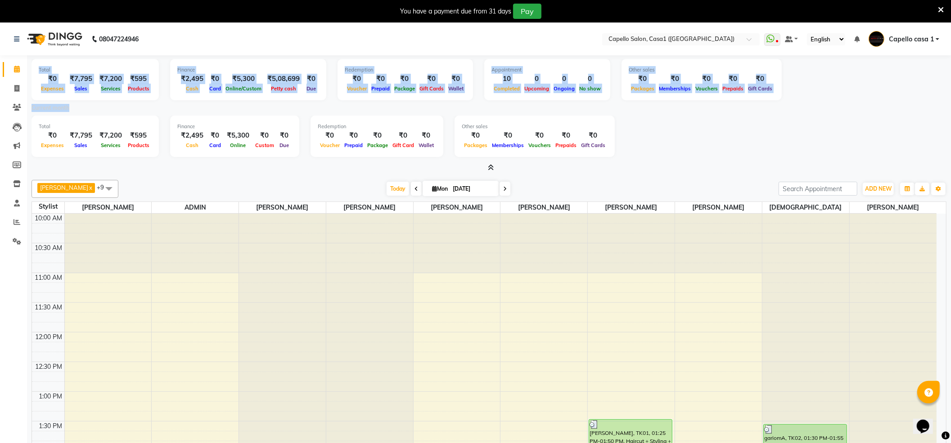
drag, startPoint x: 33, startPoint y: 68, endPoint x: 461, endPoint y: 110, distance: 429.6
click at [458, 110] on div "Total ₹0 Expenses ₹7,795 Sales ₹7,200 Services ₹595 Products Finance ₹2,495 Cas…" at bounding box center [489, 113] width 915 height 117
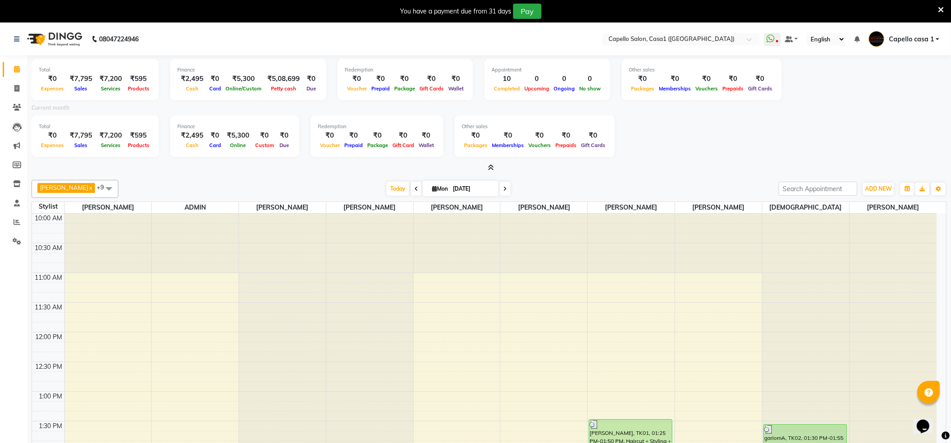
click at [467, 104] on div "Current month" at bounding box center [489, 109] width 928 height 13
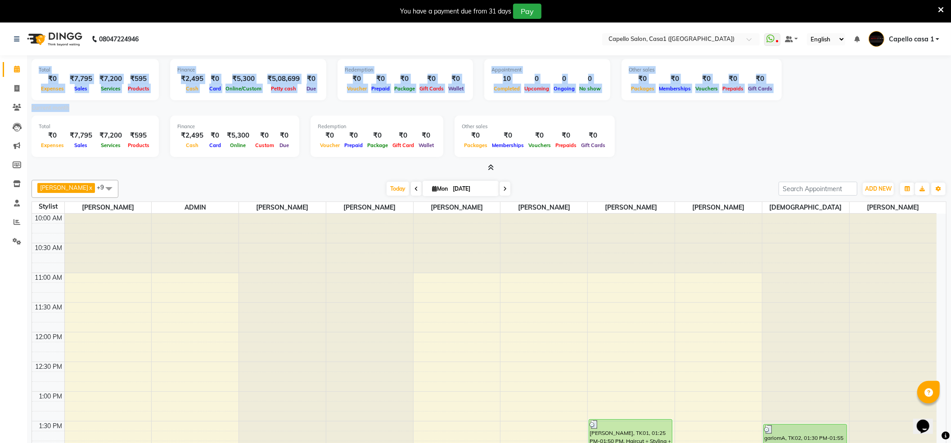
drag, startPoint x: 35, startPoint y: 64, endPoint x: 267, endPoint y: 101, distance: 235.1
click at [266, 103] on div "Total ₹0 Expenses ₹7,795 Sales ₹7,200 Services ₹595 Products Finance ₹2,495 Cas…" at bounding box center [489, 113] width 915 height 117
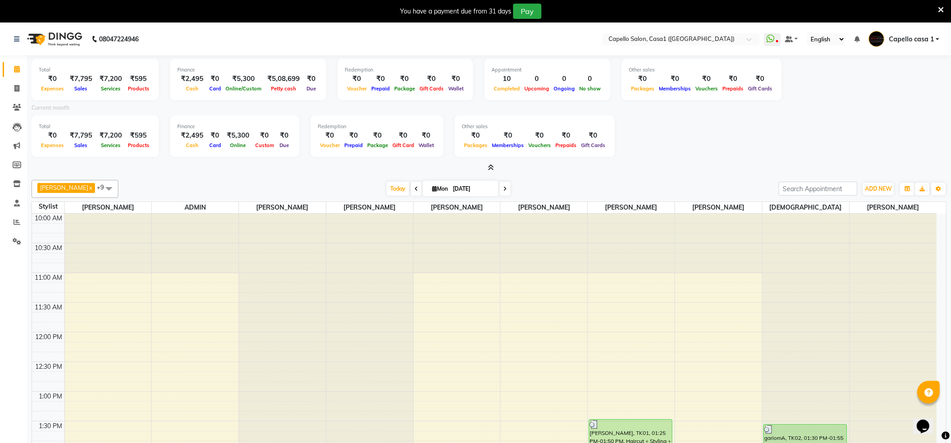
click at [263, 105] on div "Current month" at bounding box center [489, 109] width 928 height 13
drag, startPoint x: 40, startPoint y: 65, endPoint x: 527, endPoint y: 112, distance: 489.2
click at [407, 112] on div "Total ₹0 Expenses ₹7,795 Sales ₹7,200 Services ₹595 Products Finance ₹2,495 Cas…" at bounding box center [489, 113] width 915 height 117
drag, startPoint x: 527, startPoint y: 112, endPoint x: 708, endPoint y: 95, distance: 182.6
click at [708, 95] on div "Total ₹0 Expenses ₹7,795 Sales ₹7,200 Services ₹595 Products Finance ₹2,495 Cas…" at bounding box center [489, 113] width 915 height 117
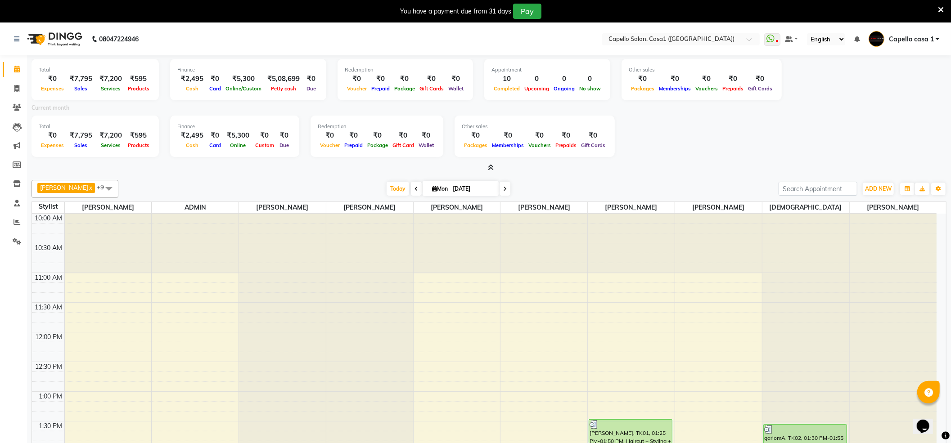
click at [659, 128] on div "Total ₹0 Expenses ₹7,795 Sales ₹7,200 Services ₹595 Products Finance ₹2,495 Cas…" at bounding box center [489, 138] width 915 height 44
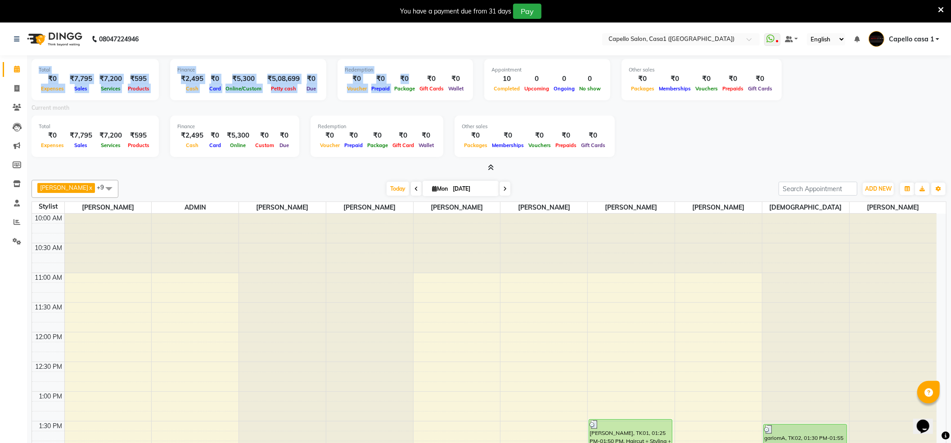
drag, startPoint x: 36, startPoint y: 68, endPoint x: 482, endPoint y: 103, distance: 446.5
click at [470, 102] on div "Total ₹0 Expenses ₹7,795 Sales ₹7,200 Services ₹595 Products Finance ₹2,495 Cas…" at bounding box center [489, 81] width 915 height 44
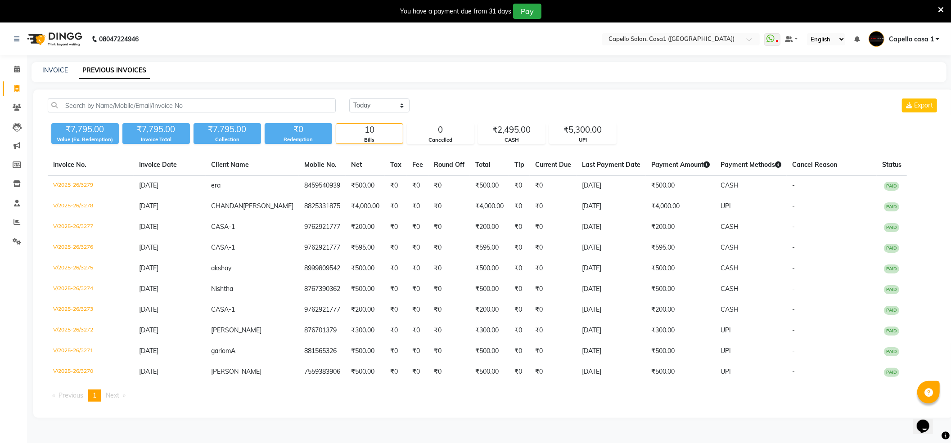
scroll to position [23, 0]
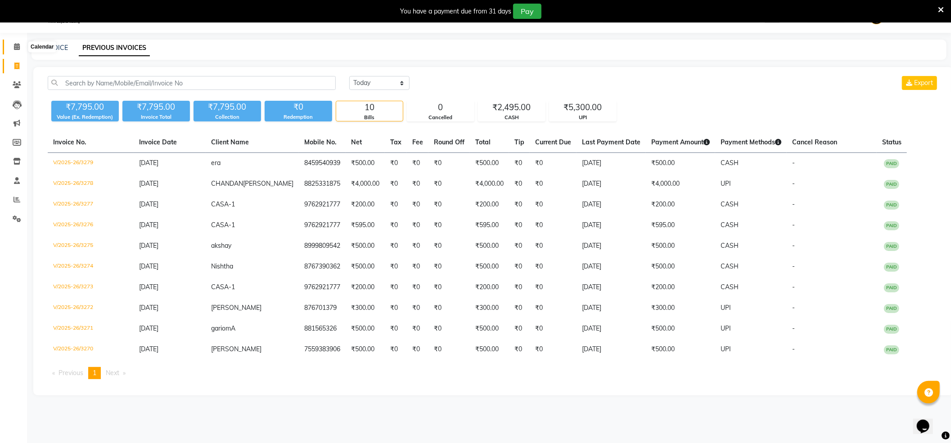
click at [14, 50] on icon at bounding box center [17, 46] width 6 height 7
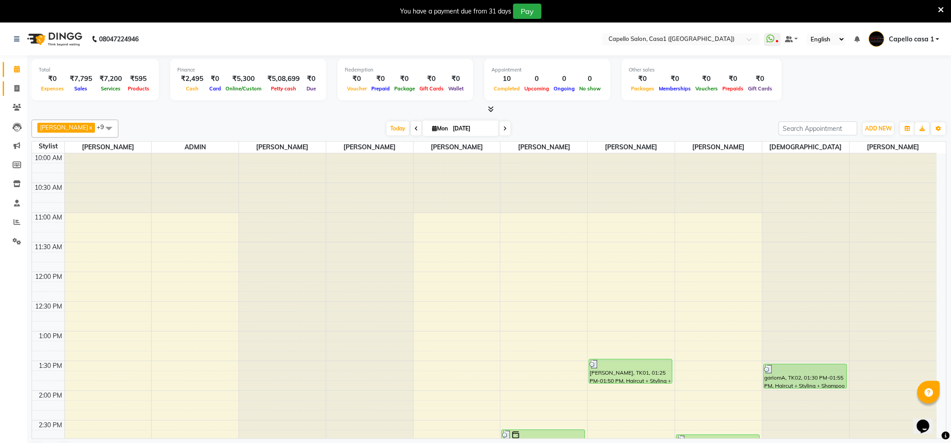
click at [18, 84] on span at bounding box center [17, 89] width 16 height 10
select select "service"
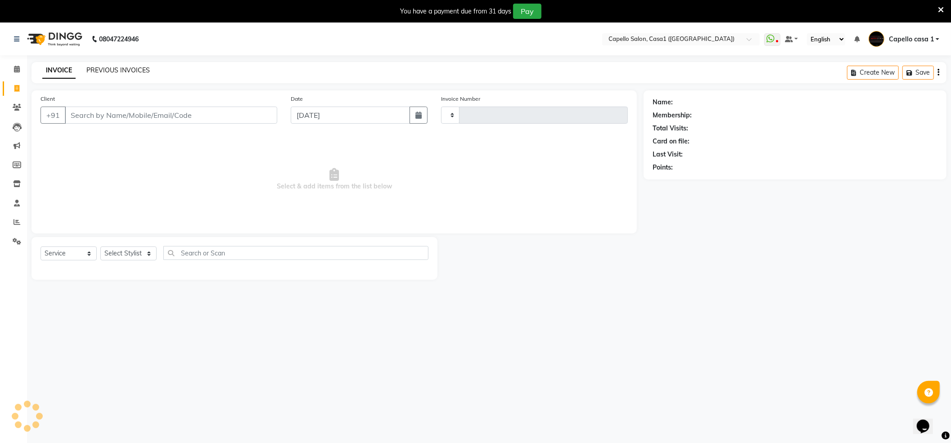
type input "3280"
select select "846"
click at [114, 72] on link "PREVIOUS INVOICES" at bounding box center [117, 70] width 63 height 8
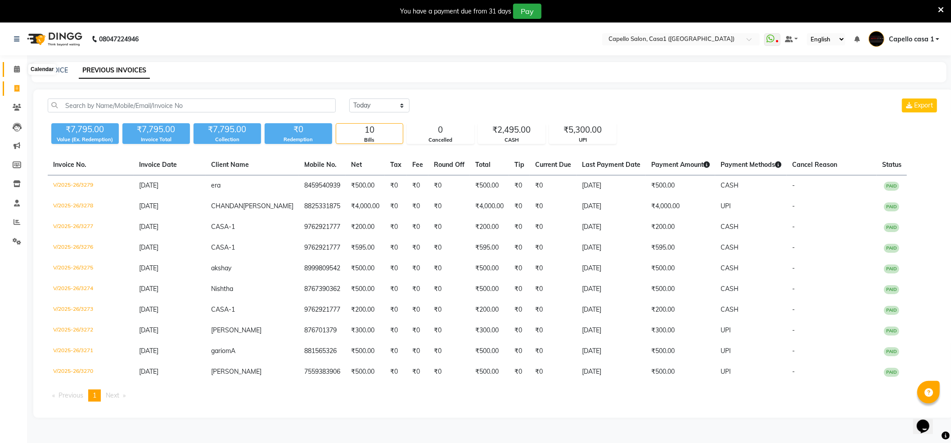
click at [15, 72] on icon at bounding box center [17, 69] width 6 height 7
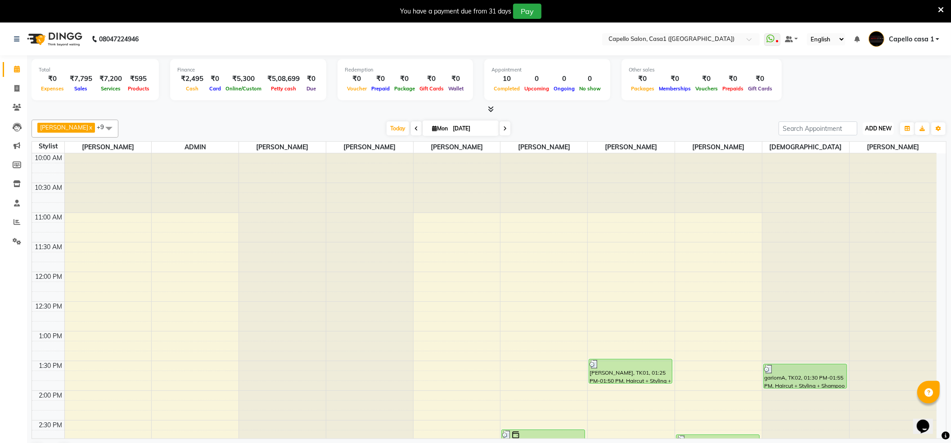
click at [866, 128] on span "ADD NEW" at bounding box center [878, 128] width 27 height 7
click at [868, 183] on link "Add Attendance" at bounding box center [857, 182] width 71 height 12
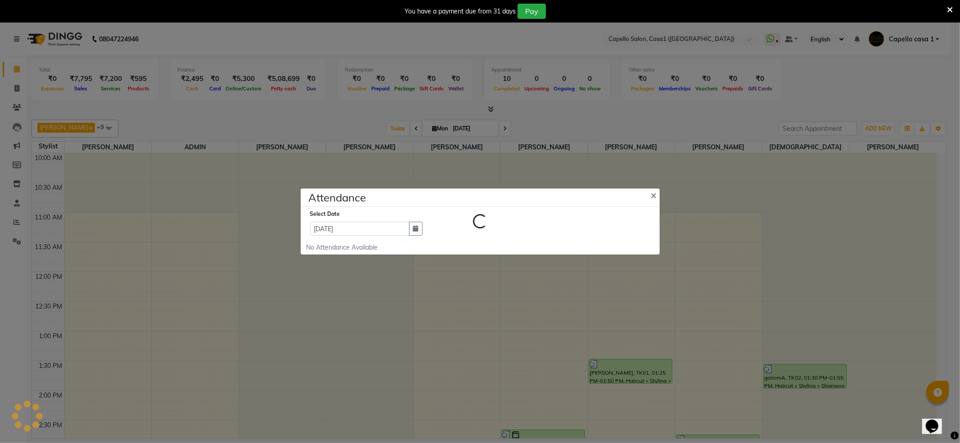
select select "W"
select select "A"
select select "W"
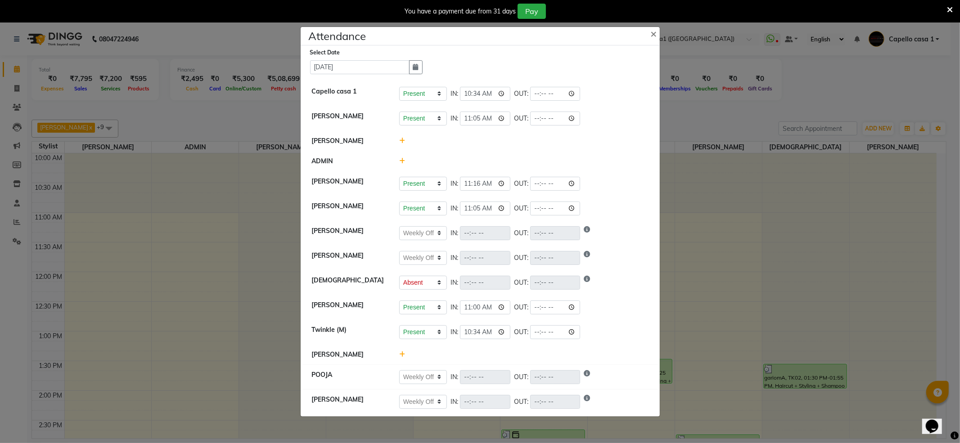
click at [403, 140] on icon at bounding box center [402, 141] width 6 height 6
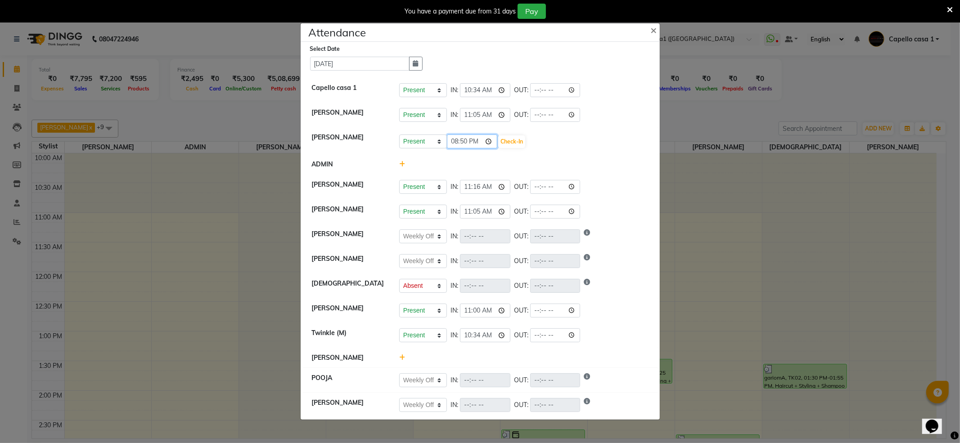
click at [456, 141] on input "20:50" at bounding box center [472, 142] width 50 height 14
type input "12:00"
click at [509, 144] on button "Check-In" at bounding box center [511, 141] width 27 height 13
select select "W"
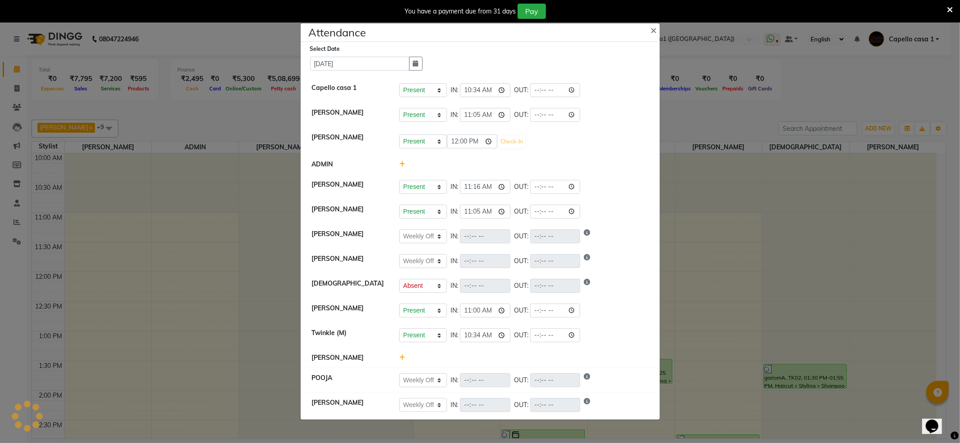
select select "A"
select select "W"
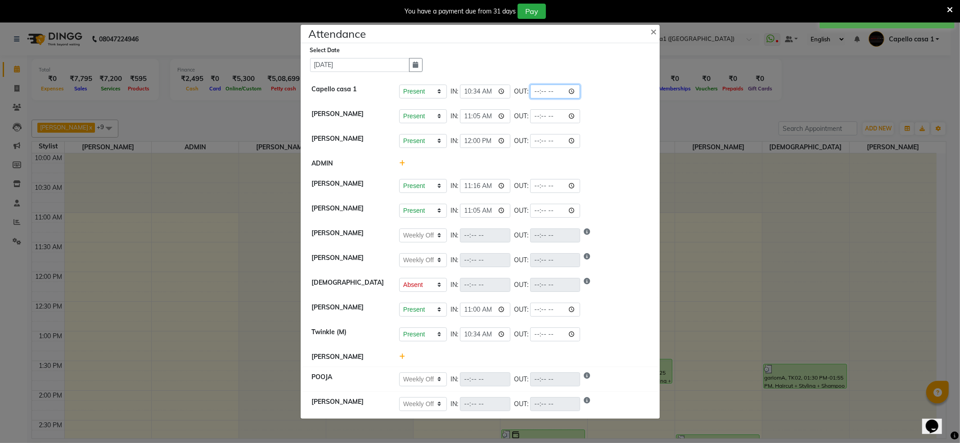
click at [575, 92] on input "time" at bounding box center [555, 92] width 50 height 14
type input "21:00"
click at [605, 91] on div "Present Absent Late Half Day Weekly Off IN: 10:34 OUT: 21:00" at bounding box center [523, 92] width 249 height 14
select select "W"
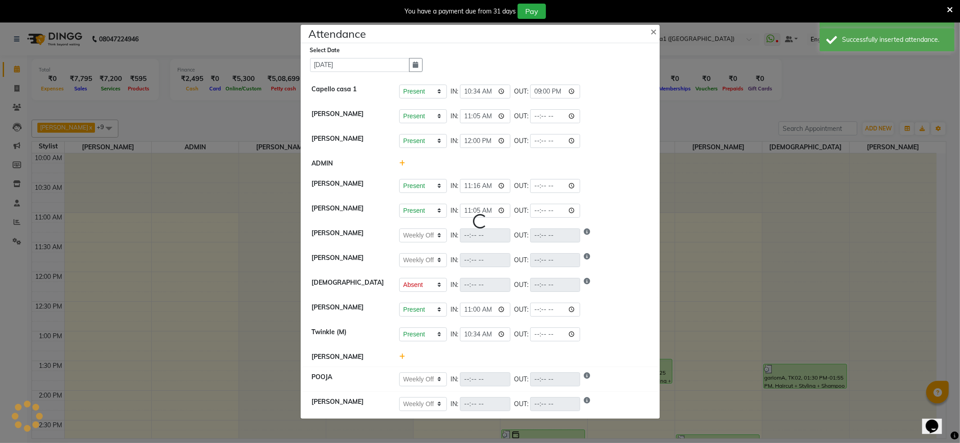
select select "A"
select select "W"
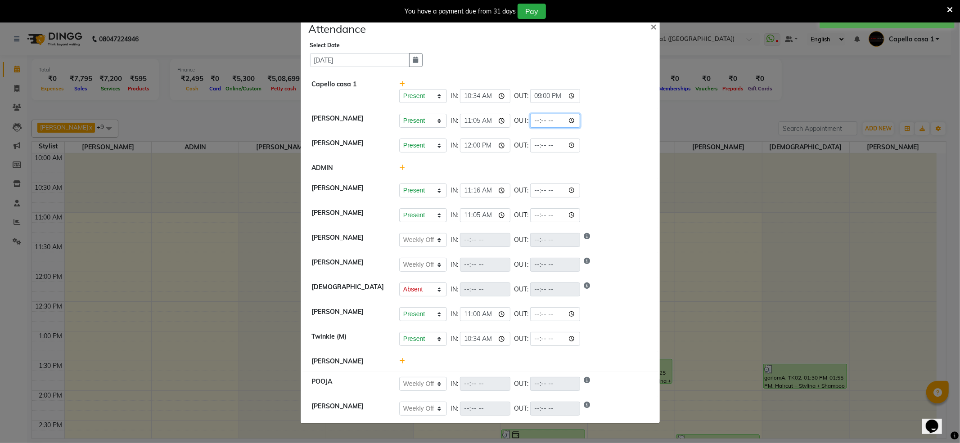
click at [576, 119] on input "time" at bounding box center [555, 121] width 50 height 14
type input "20:00"
click at [611, 114] on div "Present Absent Late Half Day Weekly Off IN: 11:05 OUT: 20:00" at bounding box center [523, 121] width 249 height 14
select select "W"
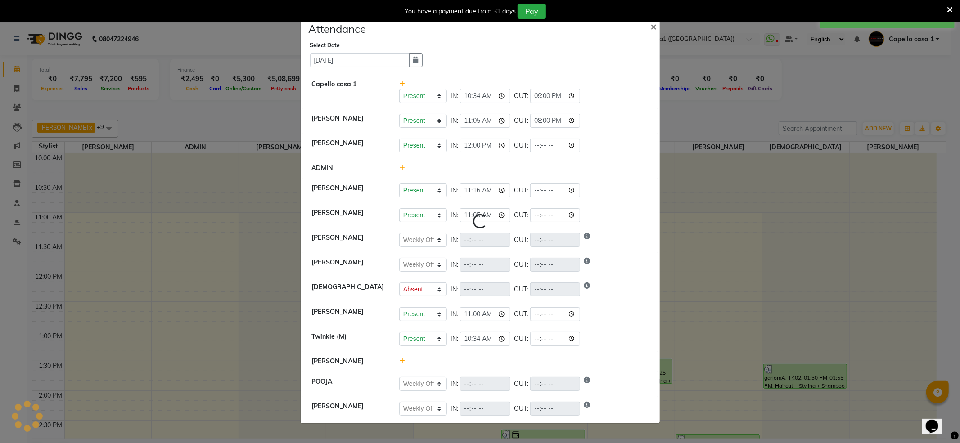
select select "A"
select select "W"
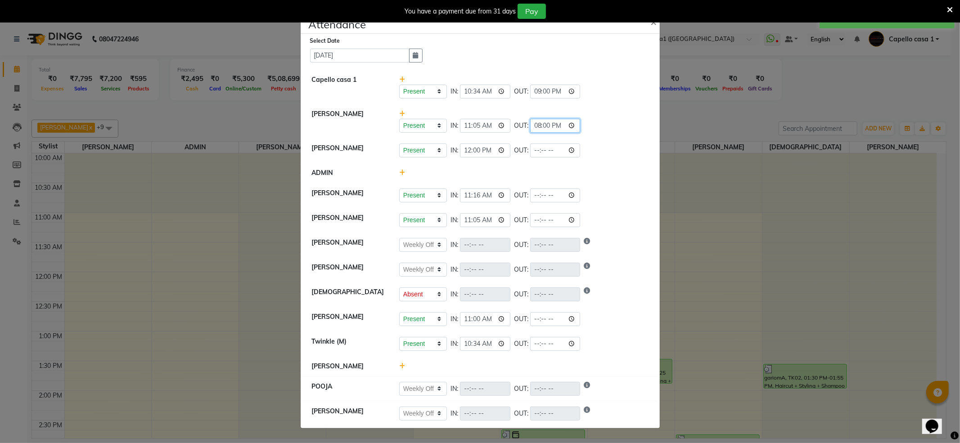
click at [543, 126] on input "20:00" at bounding box center [555, 126] width 50 height 14
type input "21:00"
click at [634, 119] on div "Present Absent Late Half Day Weekly Off IN: 11:05 OUT: 21:00" at bounding box center [523, 126] width 249 height 14
select select "W"
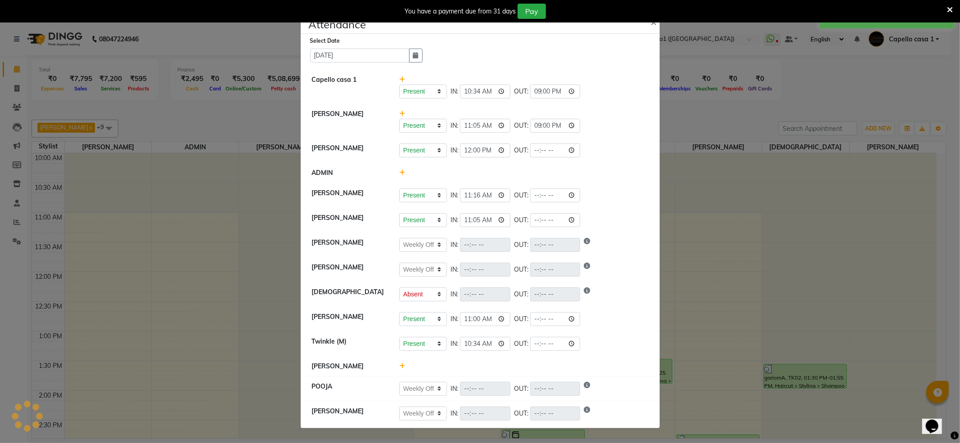
select select "A"
select select "W"
click at [575, 150] on input "time" at bounding box center [555, 151] width 50 height 14
type input "20:00"
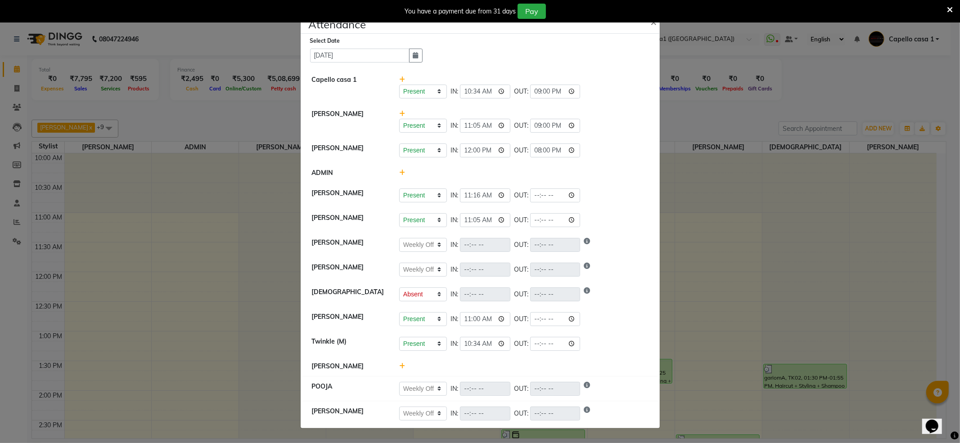
click at [603, 148] on div "Present Absent Late Half Day Weekly Off IN: 12:00 OUT: 20:00" at bounding box center [523, 151] width 249 height 14
select select "W"
select select "A"
select select "W"
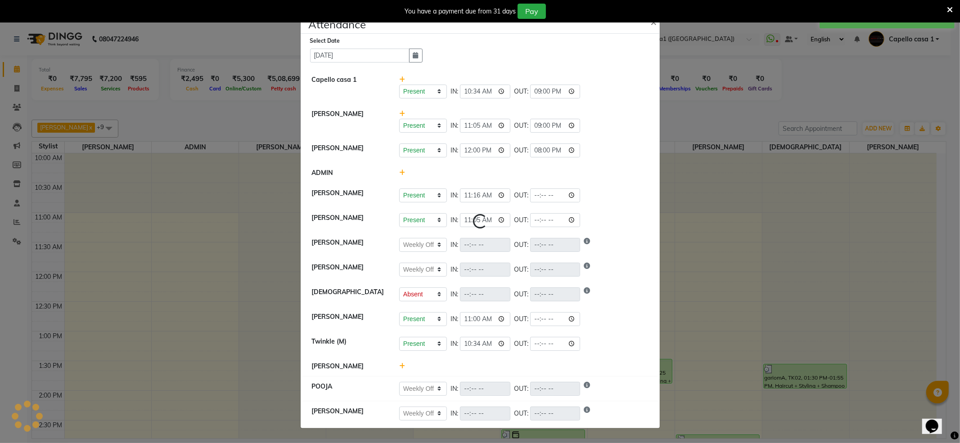
select select "W"
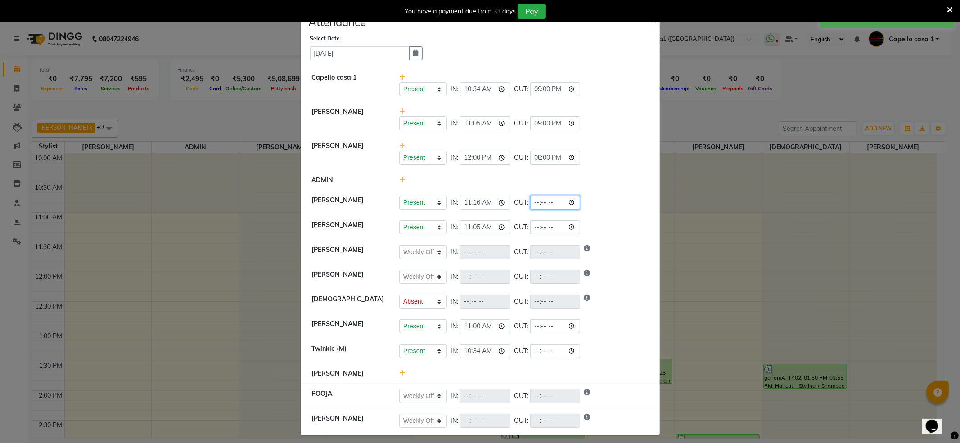
click at [573, 202] on input "time" at bounding box center [555, 203] width 50 height 14
type input "21:00"
click at [618, 179] on div at bounding box center [523, 180] width 263 height 9
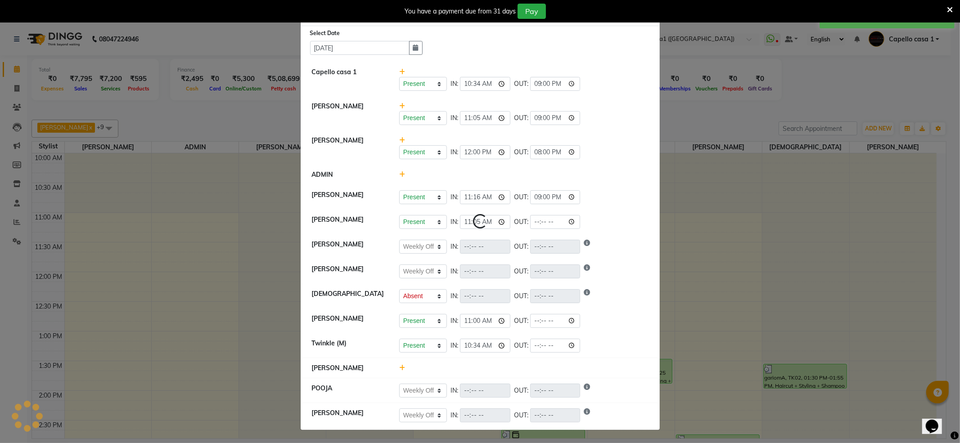
scroll to position [8, 0]
select select "W"
select select "A"
select select "W"
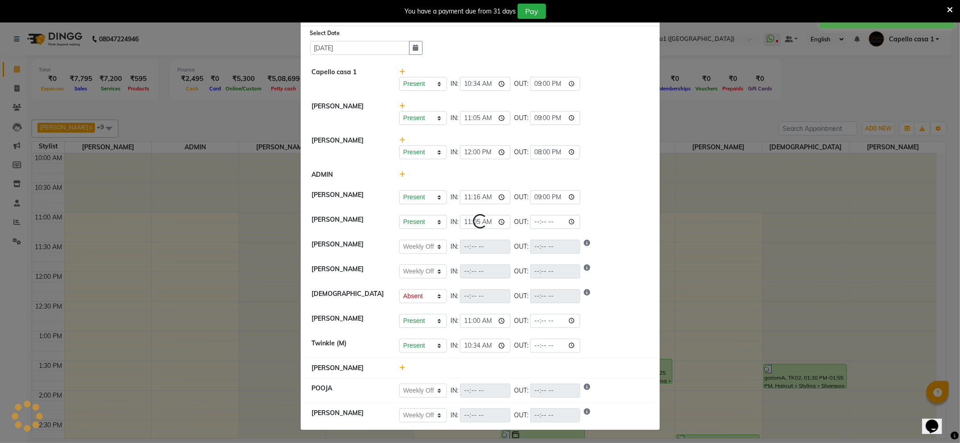
select select "W"
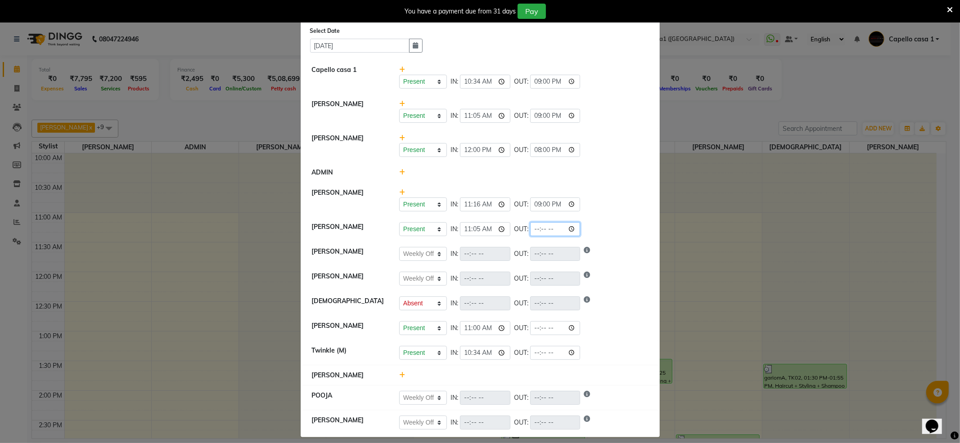
click at [572, 230] on input "time" at bounding box center [555, 229] width 50 height 14
click at [544, 228] on input "21:50" at bounding box center [555, 229] width 50 height 14
type input "21:00"
click at [668, 195] on ngb-modal-window "Attendance × Select Date [DATE] Capello casa 1 Present Absent Late Half Day Wee…" at bounding box center [480, 221] width 960 height 443
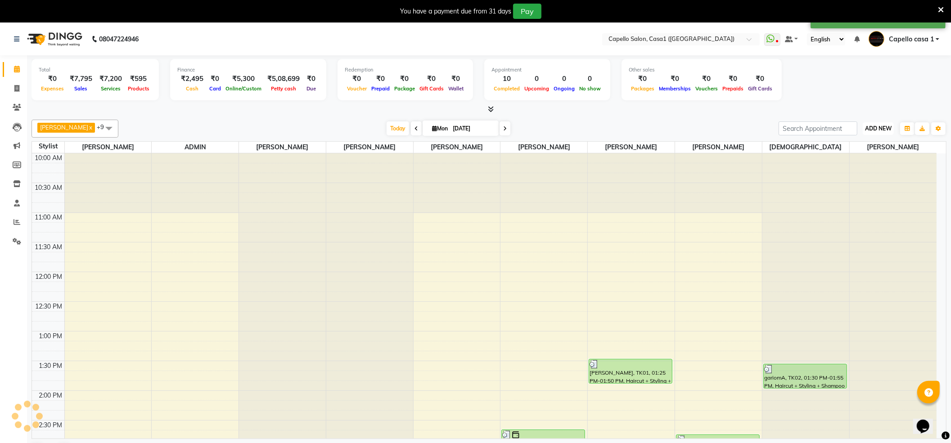
click at [874, 130] on span "ADD NEW" at bounding box center [878, 128] width 27 height 7
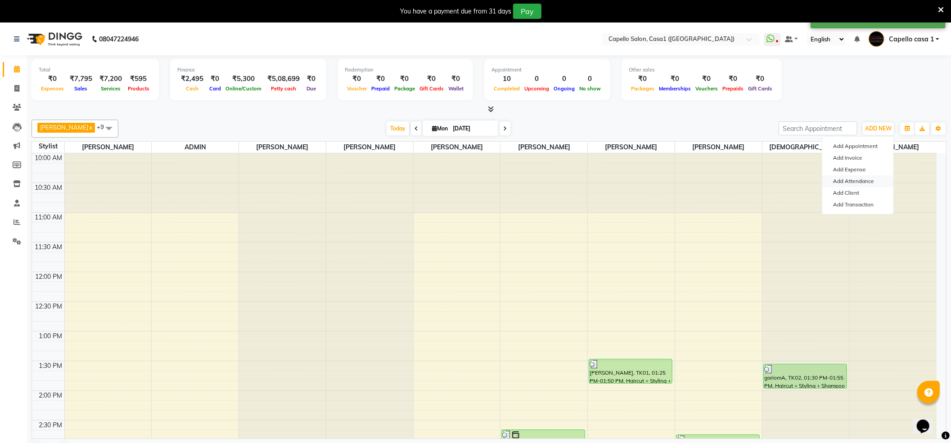
click at [869, 182] on link "Add Attendance" at bounding box center [857, 182] width 71 height 12
select select "W"
select select "A"
select select "W"
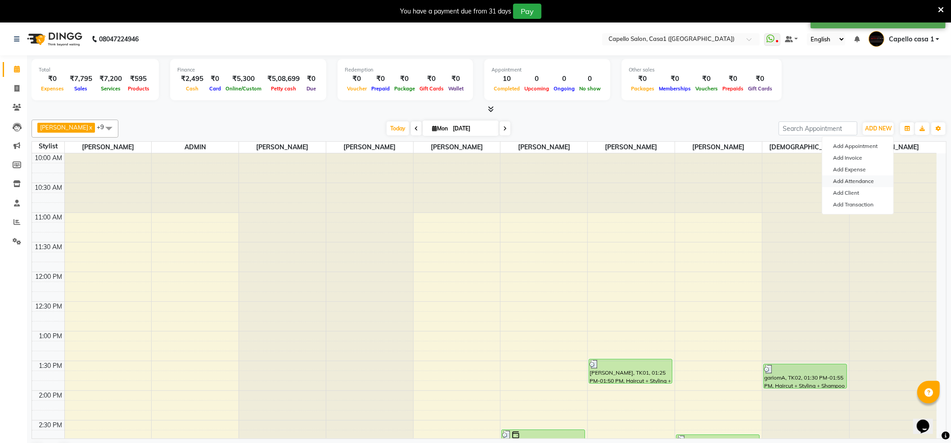
select select "W"
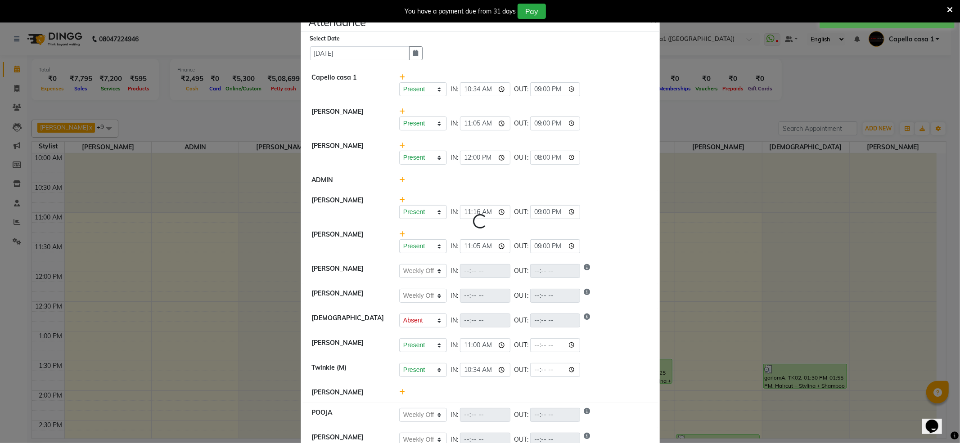
select select "W"
select select "A"
select select "W"
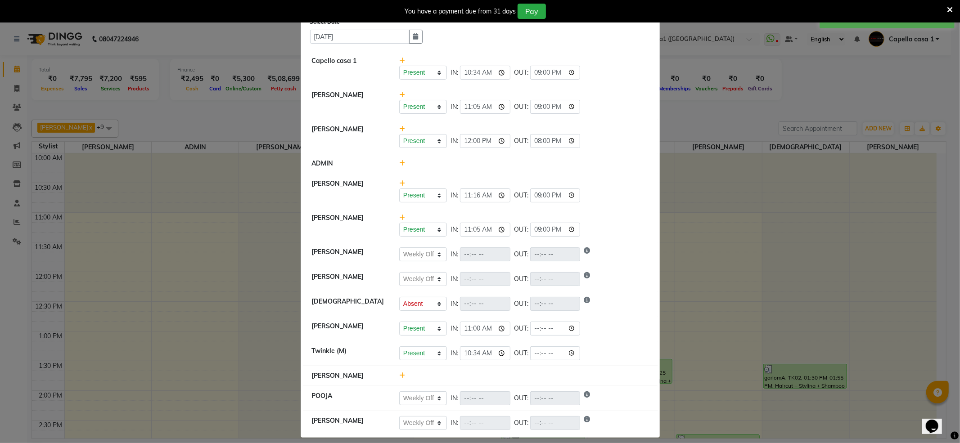
scroll to position [26, 0]
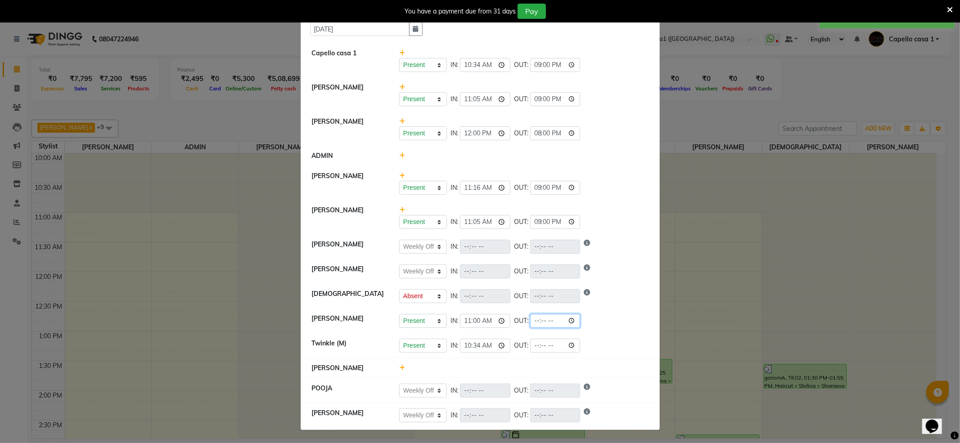
click at [570, 319] on input "time" at bounding box center [555, 321] width 50 height 14
type input "21:00"
click at [604, 185] on div "Present Absent Late Half Day Weekly Off IN: 11:16 OUT: 21:00" at bounding box center [523, 188] width 249 height 14
select select "W"
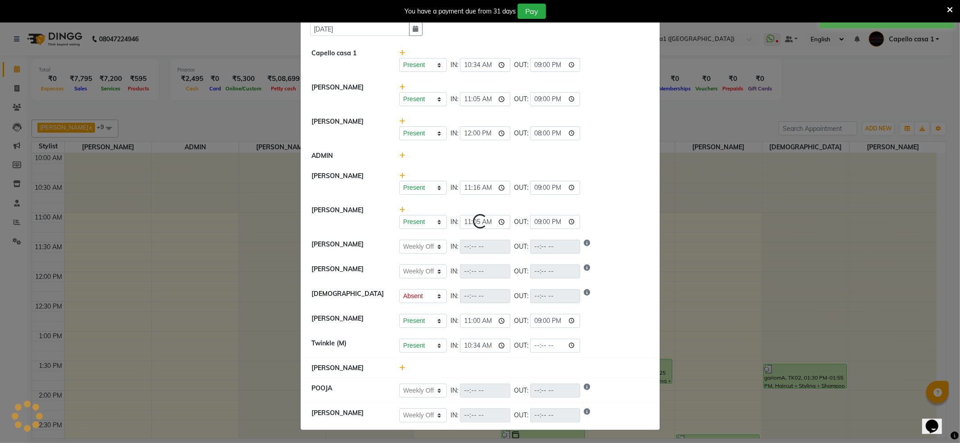
select select "A"
select select "W"
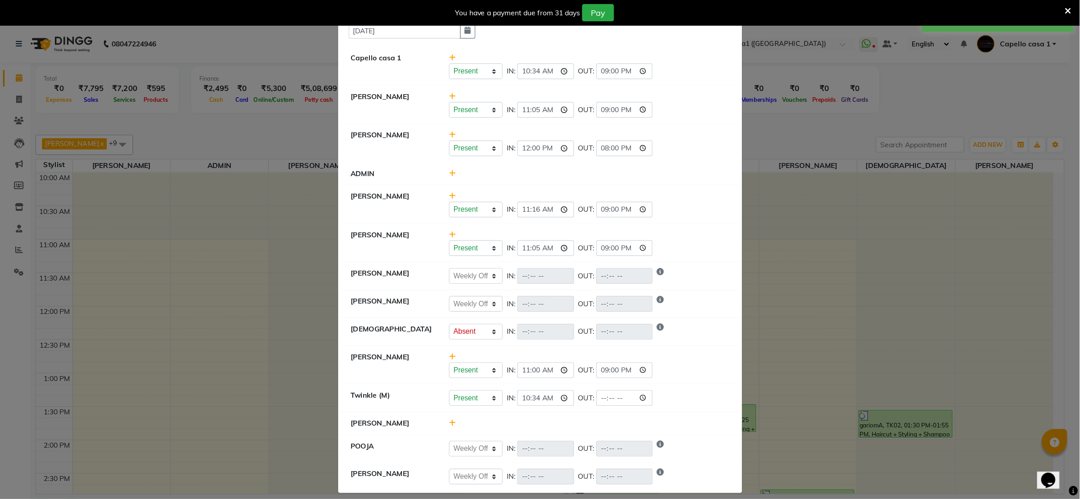
scroll to position [36, 0]
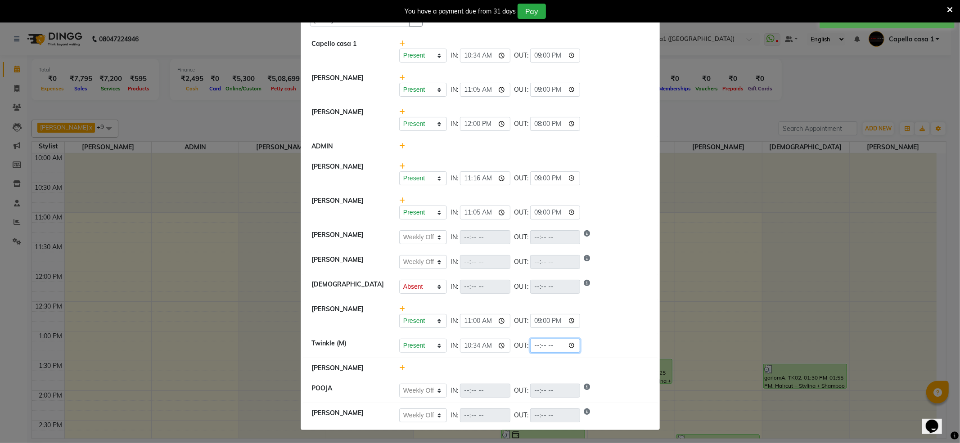
click at [571, 344] on input "time" at bounding box center [555, 346] width 50 height 14
type input "21:00"
drag, startPoint x: 607, startPoint y: 213, endPoint x: 609, endPoint y: 205, distance: 8.0
click at [607, 212] on div "Present Absent Late Half Day Weekly Off IN: 11:05 OUT: 21:00" at bounding box center [523, 213] width 249 height 14
select select "W"
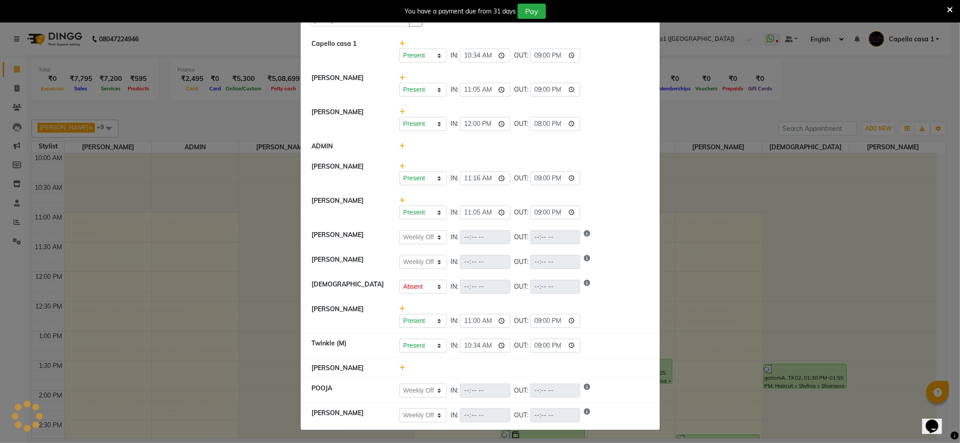
select select "W"
select select "A"
select select "W"
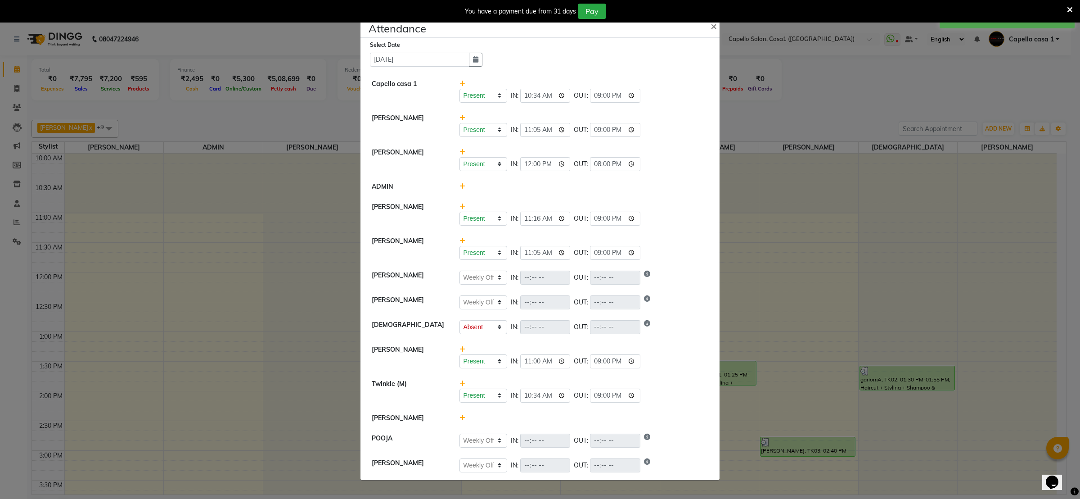
scroll to position [0, 0]
